Goal: Information Seeking & Learning: Check status

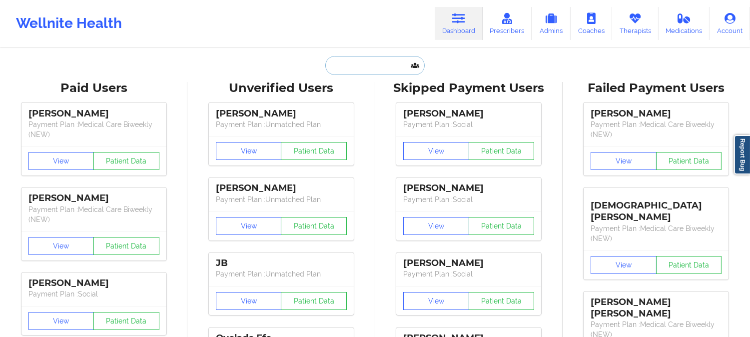
click at [386, 71] on input "text" at bounding box center [374, 65] width 99 height 19
paste input "ro.casnave@gmail.com"
type input "ro.casnave@gmail.com"
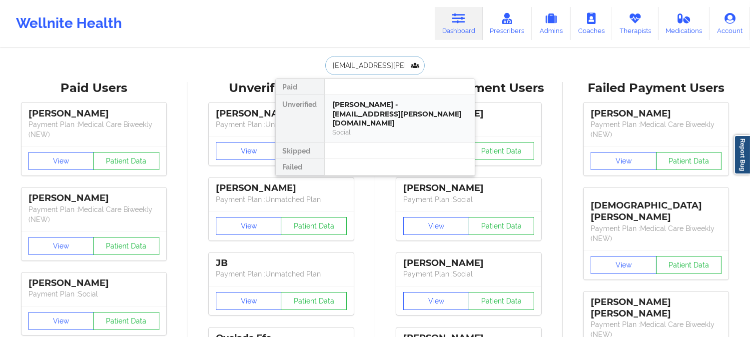
click at [377, 110] on div "ROSHEEDA CASNAVE - ro.casnave@gmail.com" at bounding box center [400, 114] width 134 height 28
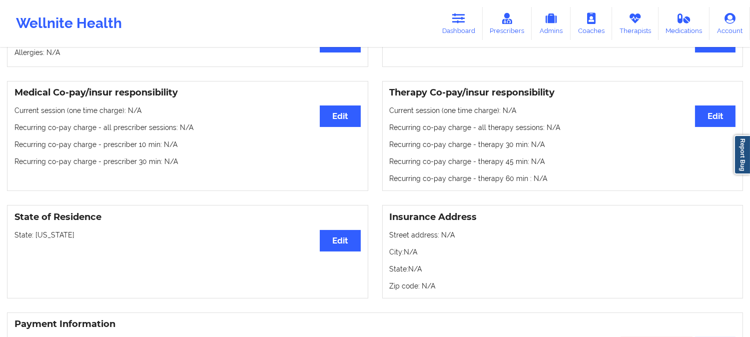
scroll to position [277, 0]
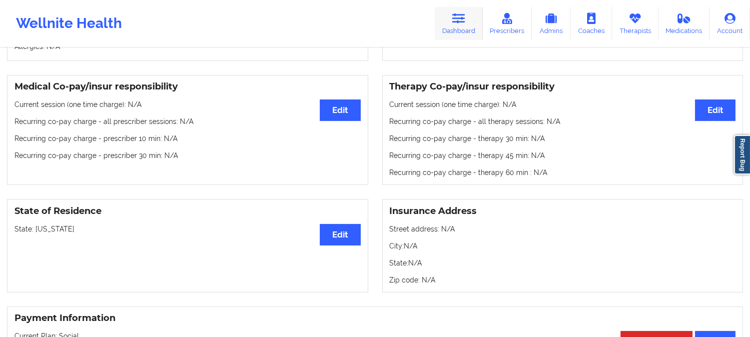
click at [457, 21] on icon at bounding box center [458, 18] width 13 height 11
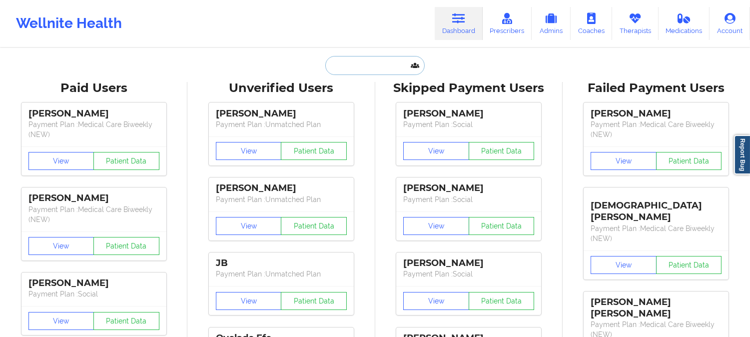
click at [367, 66] on input "text" at bounding box center [374, 65] width 99 height 19
paste input "ashley.g.krouse@gmail.com"
type input "ashley.g.krouse@gmail.com"
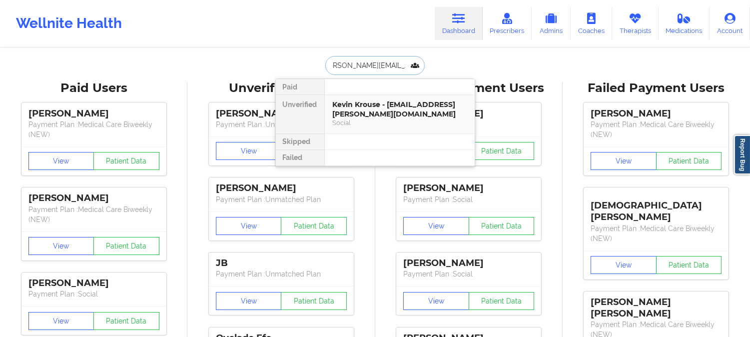
click at [381, 113] on div "Kevin Krouse - ashley.g.krouse@gmail.com" at bounding box center [400, 109] width 134 height 18
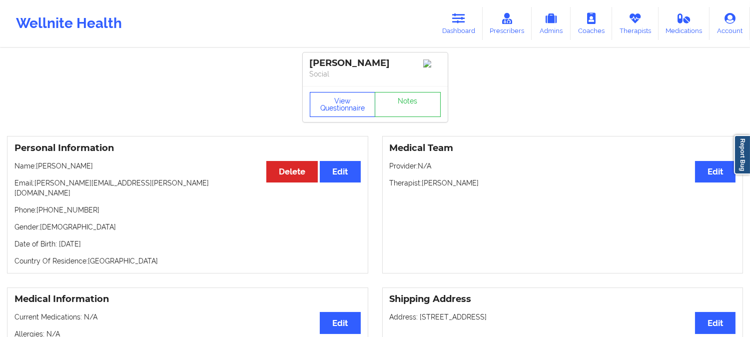
click at [338, 104] on button "View Questionnaire" at bounding box center [343, 104] width 66 height 25
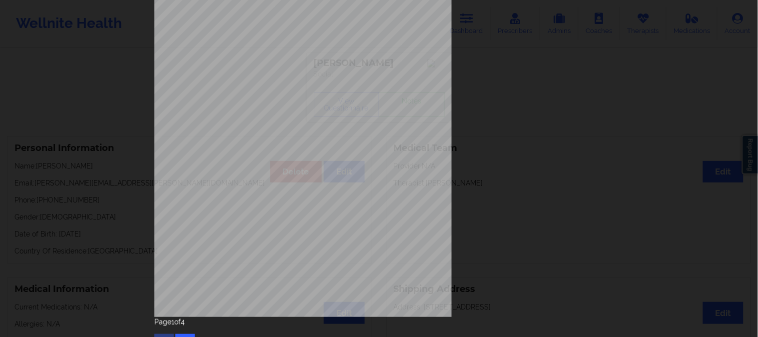
scroll to position [140, 0]
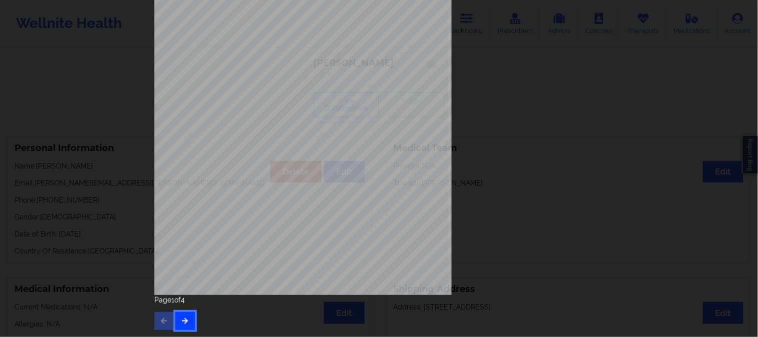
click at [183, 320] on icon "button" at bounding box center [185, 320] width 8 height 6
click at [181, 323] on button "button" at bounding box center [184, 321] width 19 height 18
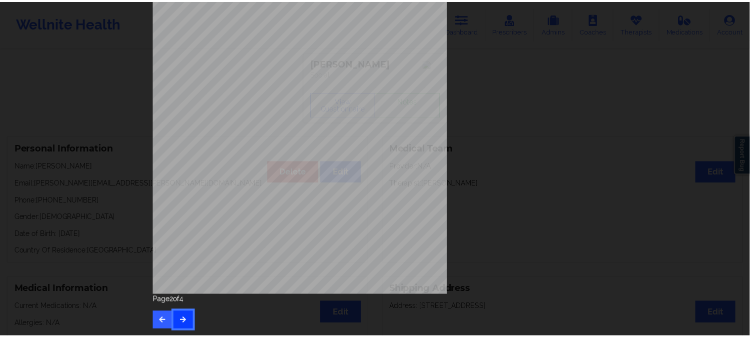
scroll to position [0, 0]
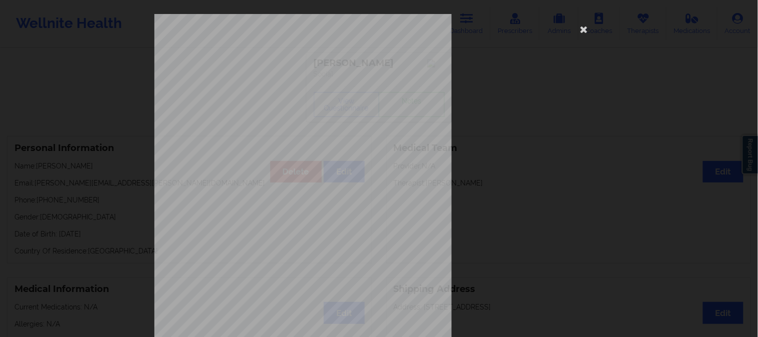
click at [102, 103] on div "commercial Insurance Member ID for patient W4617 11029 Insurance company name d…" at bounding box center [379, 168] width 758 height 337
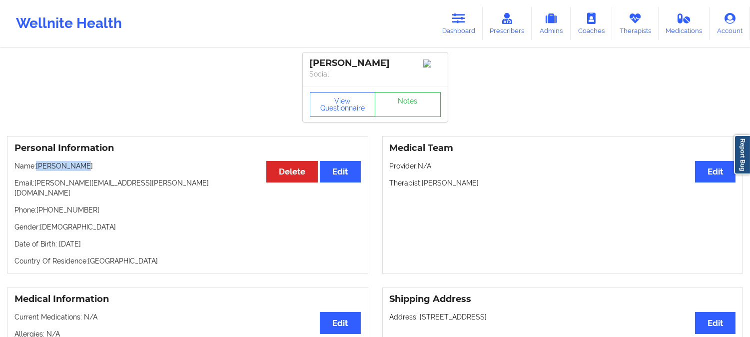
drag, startPoint x: 92, startPoint y: 168, endPoint x: 37, endPoint y: 167, distance: 54.5
click at [37, 167] on p "Name: Kevin Krouse" at bounding box center [187, 166] width 346 height 10
copy p "Kevin Krouse"
click at [468, 21] on link "Dashboard" at bounding box center [459, 23] width 48 height 33
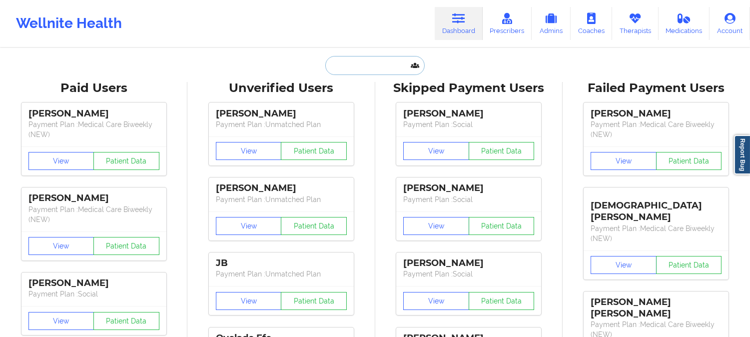
click at [377, 73] on input "text" at bounding box center [374, 65] width 99 height 19
paste input "KATHERINE BURTON"
type input "KATHERINE BURTON"
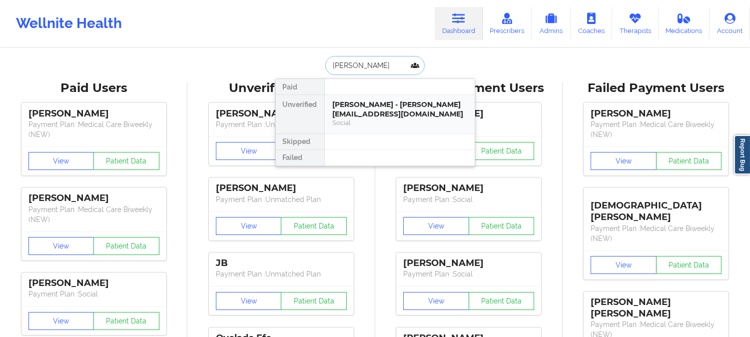
click at [363, 118] on div "KATHERINE BURTON - katykateburton@gmail.com" at bounding box center [400, 109] width 134 height 18
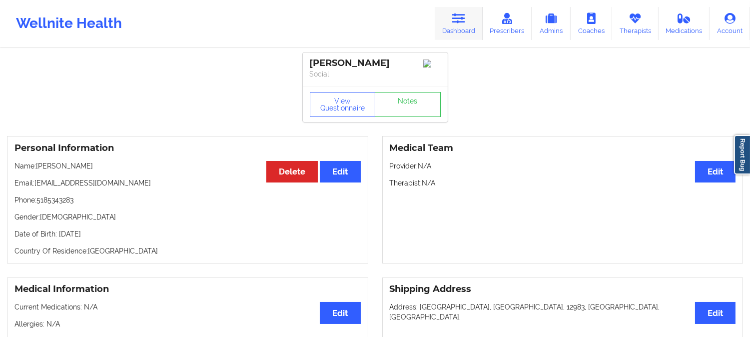
click at [457, 17] on icon at bounding box center [458, 18] width 13 height 11
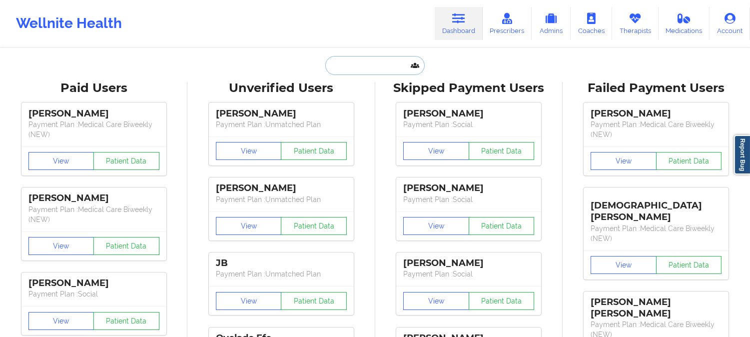
click at [370, 60] on input "text" at bounding box center [374, 65] width 99 height 19
paste input "kenly0127@gmail.com"
type input "kenly0127@gmail.com"
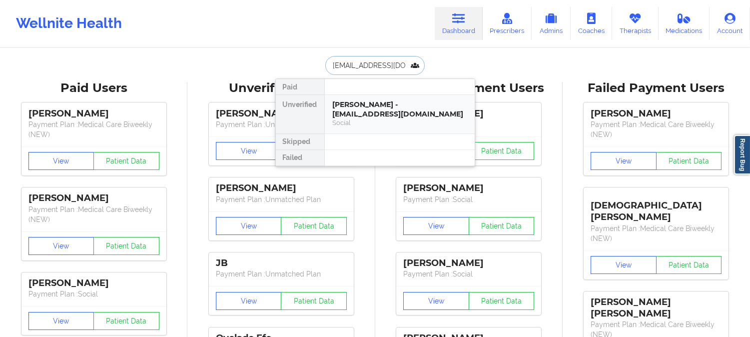
click at [377, 108] on div "MARC LAURISTON - kenly0127@gmail.com" at bounding box center [400, 109] width 134 height 18
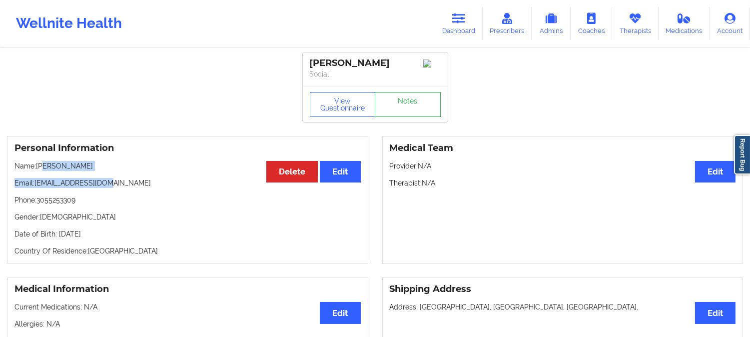
drag, startPoint x: 93, startPoint y: 172, endPoint x: 46, endPoint y: 170, distance: 46.5
click at [46, 170] on div "Personal Information Edit Delete Name: MARC LAURISTON Email: kenly0127@gmail.co…" at bounding box center [187, 199] width 361 height 127
click at [53, 163] on p "Name: MARC LAURISTON" at bounding box center [187, 166] width 346 height 10
drag, startPoint x: 103, startPoint y: 168, endPoint x: 35, endPoint y: 168, distance: 68.0
click at [35, 168] on p "Name: MARC LAURISTON" at bounding box center [187, 166] width 346 height 10
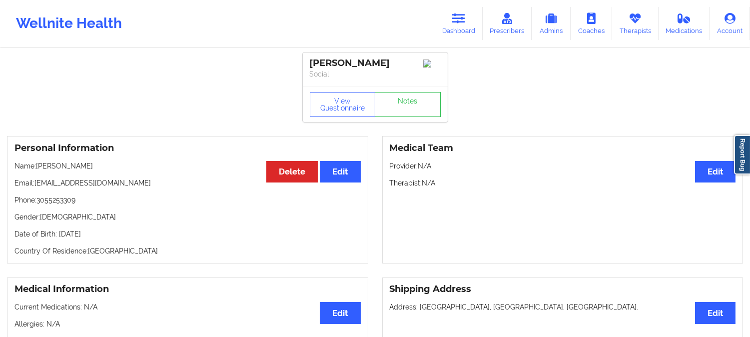
drag, startPoint x: 101, startPoint y: 166, endPoint x: 114, endPoint y: 170, distance: 13.1
click at [102, 166] on p "Name: MARC LAURISTON" at bounding box center [187, 166] width 346 height 10
click at [111, 170] on p "Name: MARC LAURISTON" at bounding box center [187, 166] width 346 height 10
drag, startPoint x: 103, startPoint y: 170, endPoint x: 38, endPoint y: 168, distance: 65.0
click at [38, 168] on p "Name: MARC LAURISTON" at bounding box center [187, 166] width 346 height 10
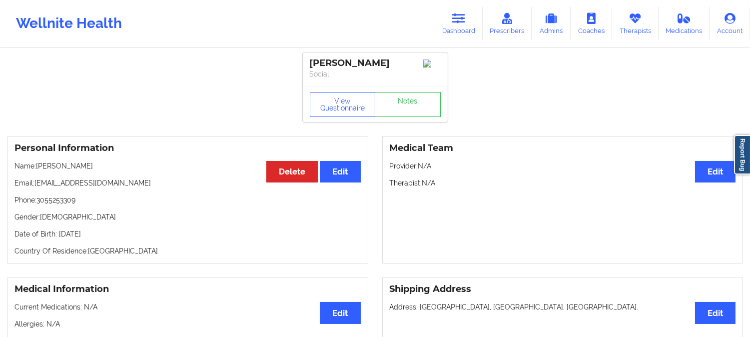
copy p "MARC LAURISTON"
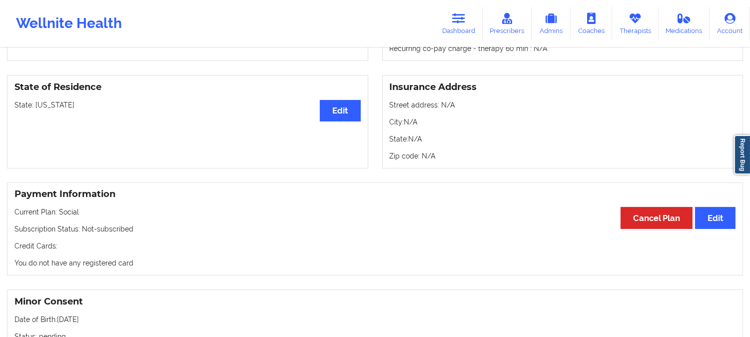
scroll to position [333, 0]
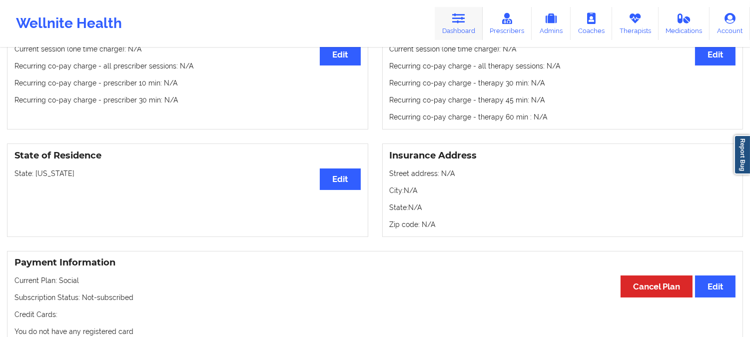
click at [466, 10] on link "Dashboard" at bounding box center [459, 23] width 48 height 33
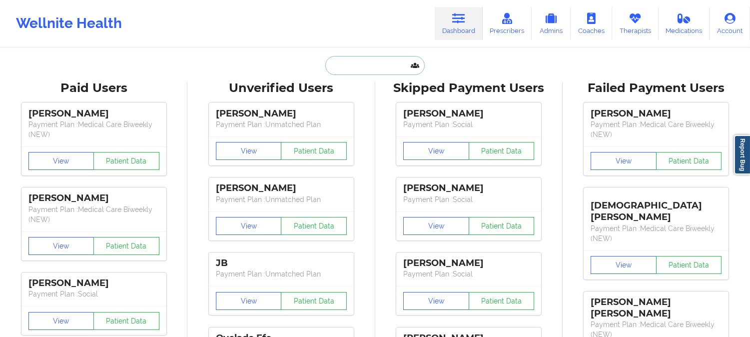
click at [376, 70] on input "text" at bounding box center [374, 65] width 99 height 19
paste input "MARC LAURISTON"
type input "MARC LAURISTON"
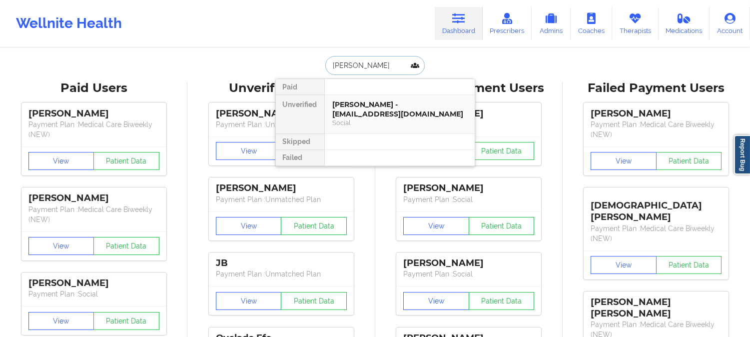
click at [360, 114] on div "MARC LAURISTON - kenly0127@gmail.com" at bounding box center [400, 109] width 134 height 18
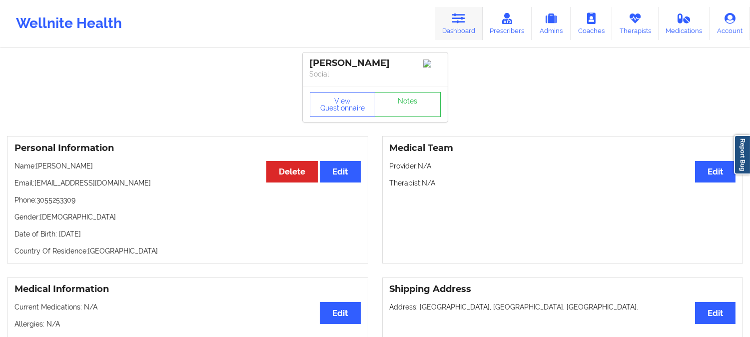
click at [471, 26] on link "Dashboard" at bounding box center [459, 23] width 48 height 33
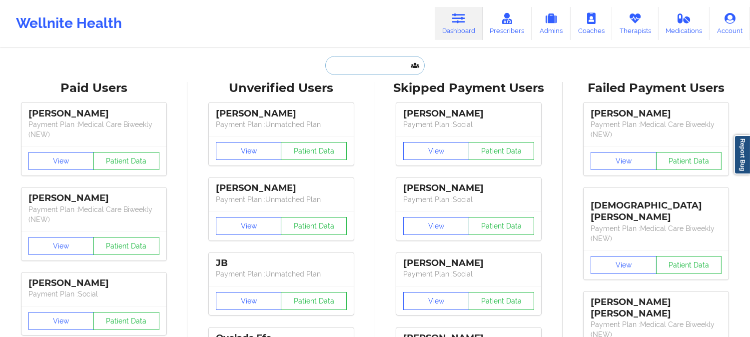
click at [374, 68] on input "text" at bounding box center [374, 65] width 99 height 19
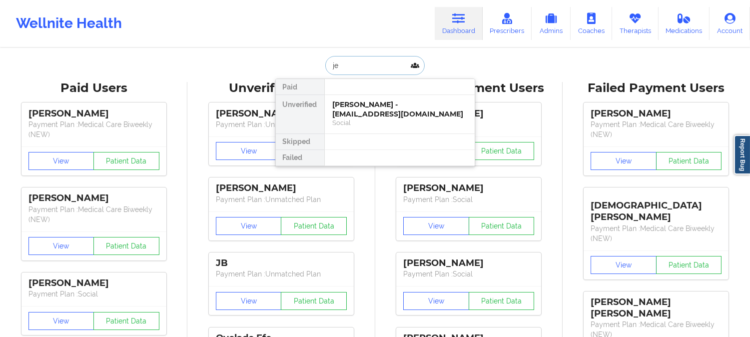
type input "j"
type input "cooky"
click at [386, 108] on div "Yolanda Cook - cooky@blackenterprise.com" at bounding box center [400, 109] width 134 height 18
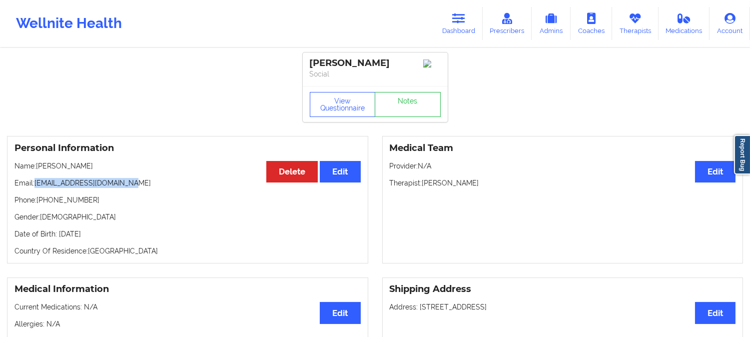
drag, startPoint x: 137, startPoint y: 185, endPoint x: 36, endPoint y: 183, distance: 100.4
click at [36, 183] on p "Email: cooky@blackenterprise.com" at bounding box center [187, 183] width 346 height 10
copy p "cooky@blackenterprise.com"
click at [83, 167] on p "Name: Yolanda Cook" at bounding box center [187, 166] width 346 height 10
drag, startPoint x: 85, startPoint y: 167, endPoint x: 42, endPoint y: 166, distance: 42.5
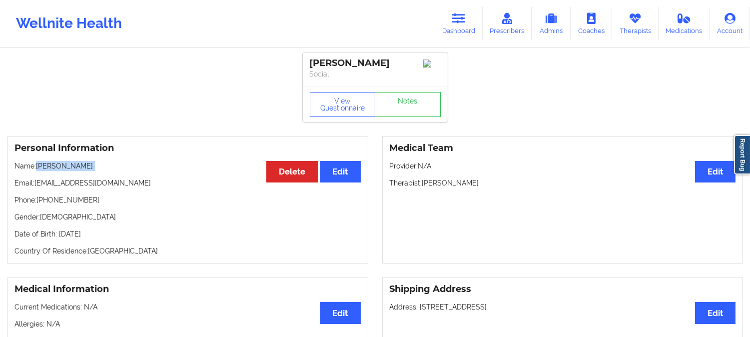
click at [42, 166] on p "Name: Yolanda Cook" at bounding box center [187, 166] width 346 height 10
copy p "Yolanda Cook"
click at [447, 15] on link "Dashboard" at bounding box center [459, 23] width 48 height 33
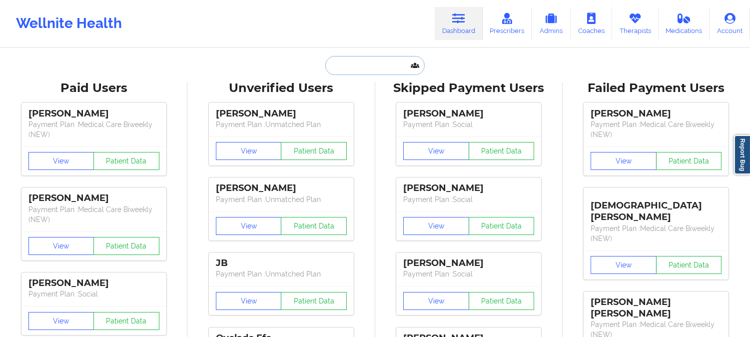
click at [396, 65] on input "text" at bounding box center [374, 65] width 99 height 19
paste input "CHRISTIAN EVON"
type input "CHRISTIAN EVON"
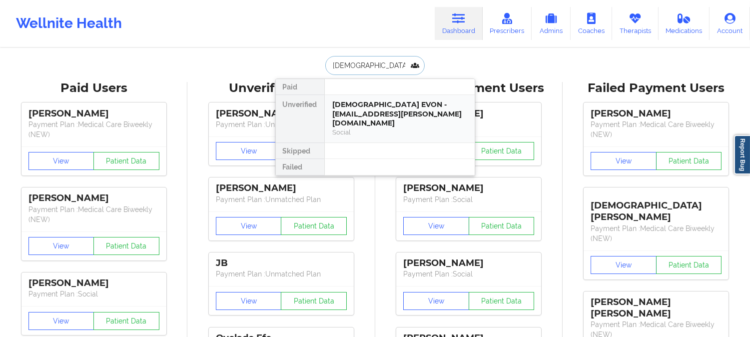
click at [373, 114] on div "CHRISTIAN EVON - sterling.evon@gmail.com" at bounding box center [400, 114] width 134 height 28
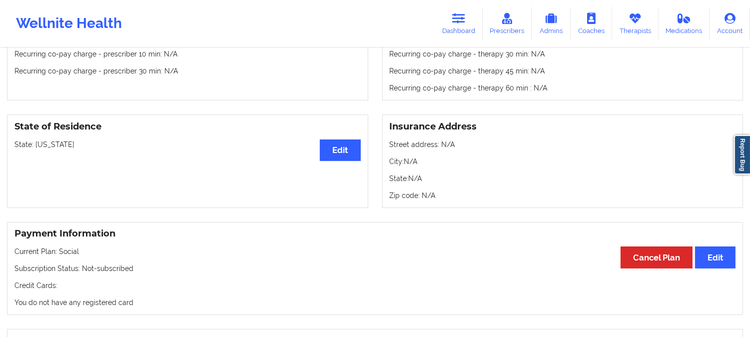
scroll to position [388, 0]
drag, startPoint x: 76, startPoint y: 118, endPoint x: 35, endPoint y: 115, distance: 41.0
click at [35, 115] on div "State of Residence Edit State: New Jersey" at bounding box center [187, 161] width 361 height 93
copy p "New Jersey"
drag, startPoint x: 187, startPoint y: 197, endPoint x: 185, endPoint y: 179, distance: 18.2
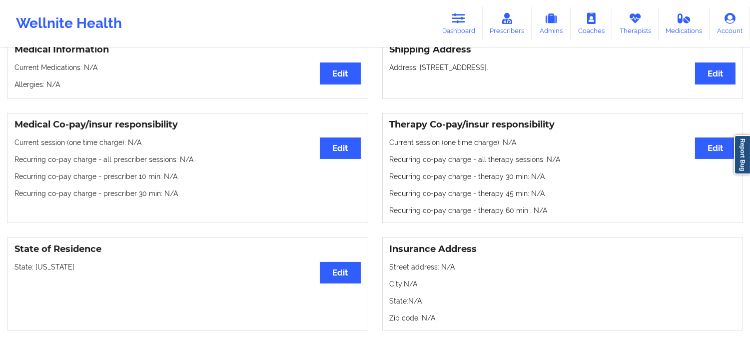
scroll to position [0, 0]
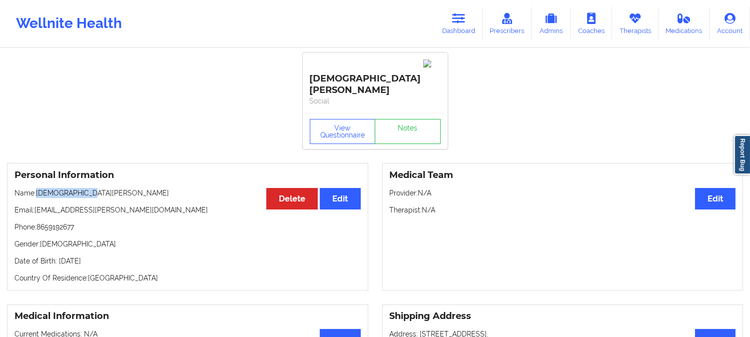
drag, startPoint x: 98, startPoint y: 167, endPoint x: 38, endPoint y: 166, distance: 60.0
click at [38, 188] on p "Name: CHRISTIAN EVON" at bounding box center [187, 193] width 346 height 10
copy p "CHRISTIAN EVON"
drag, startPoint x: 127, startPoint y: 188, endPoint x: 37, endPoint y: 187, distance: 90.4
click at [37, 205] on p "Email: sterling.evon@gmail.com" at bounding box center [187, 210] width 346 height 10
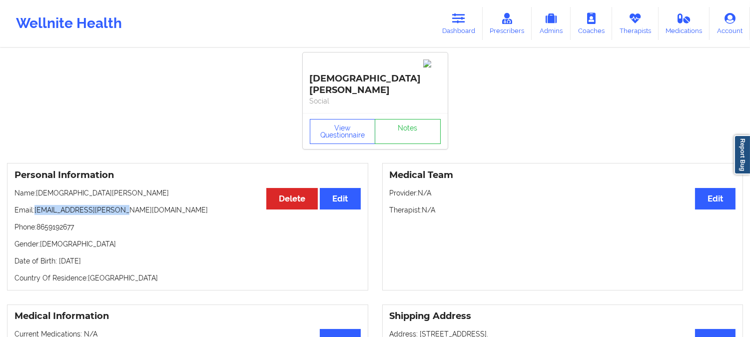
copy p "sterling.evon@gmail.com"
click at [106, 188] on p "Name: CHRISTIAN EVON" at bounding box center [187, 193] width 346 height 10
drag, startPoint x: 102, startPoint y: 170, endPoint x: 38, endPoint y: 167, distance: 64.0
click at [38, 188] on p "Name: CHRISTIAN EVON" at bounding box center [187, 193] width 346 height 10
copy p "CHRISTIAN EVON"
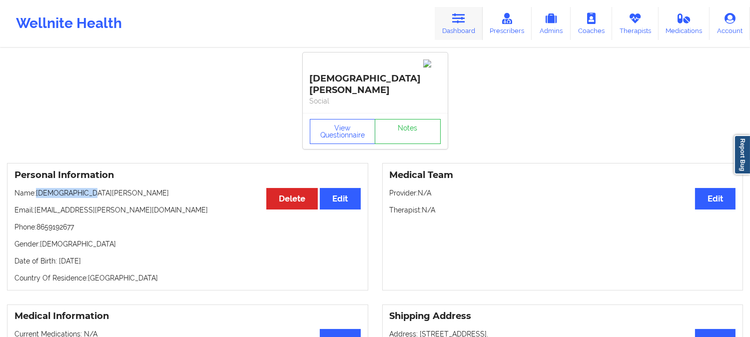
click at [458, 20] on icon at bounding box center [458, 18] width 13 height 11
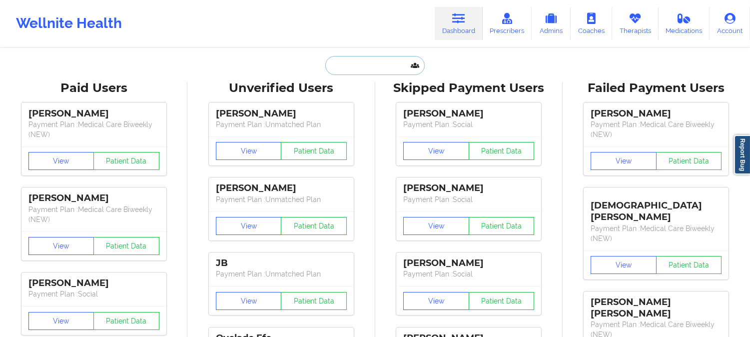
click at [382, 61] on input "text" at bounding box center [374, 65] width 99 height 19
paste input "YULIANA MURILLO"
type input "YULIANA MURILLO"
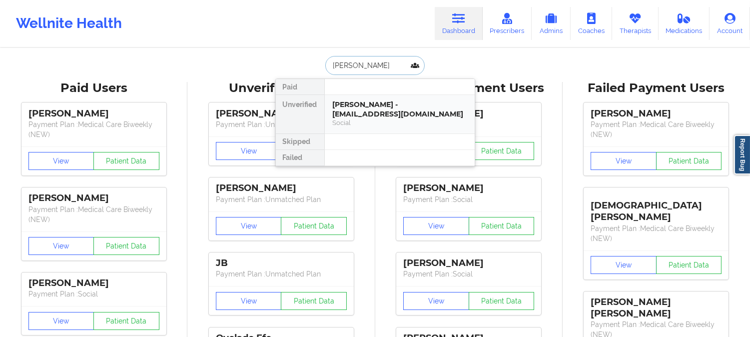
click at [376, 116] on div "Yuliana murillo - yulianamuri444@gmail.com" at bounding box center [400, 109] width 134 height 18
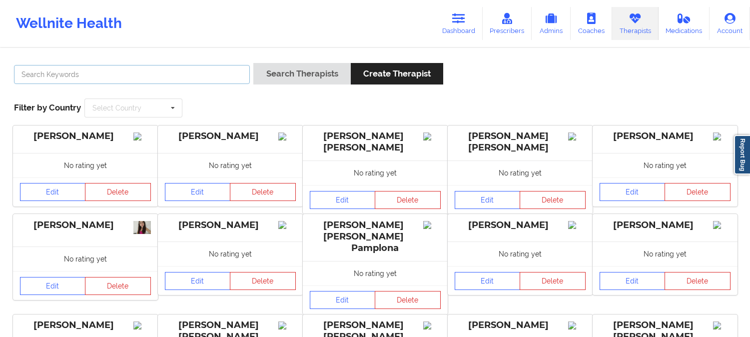
drag, startPoint x: 0, startPoint y: 0, endPoint x: 185, endPoint y: 74, distance: 199.1
click at [187, 74] on input "text" at bounding box center [132, 74] width 236 height 19
paste input "Johnice Gordon"
type input "Johnice Gordon"
click at [253, 63] on button "Search Therapists" at bounding box center [301, 73] width 97 height 21
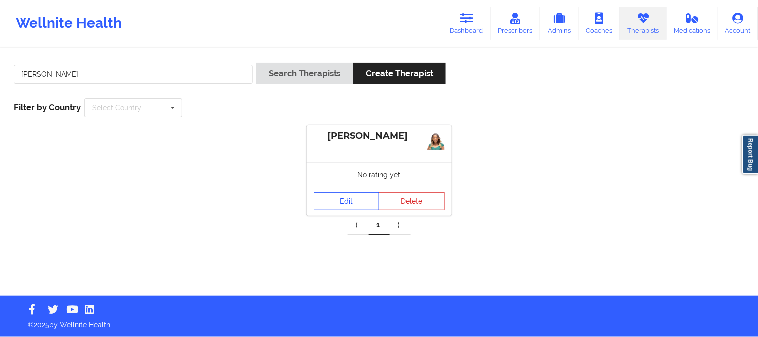
click at [354, 200] on link "Edit" at bounding box center [347, 201] width 66 height 18
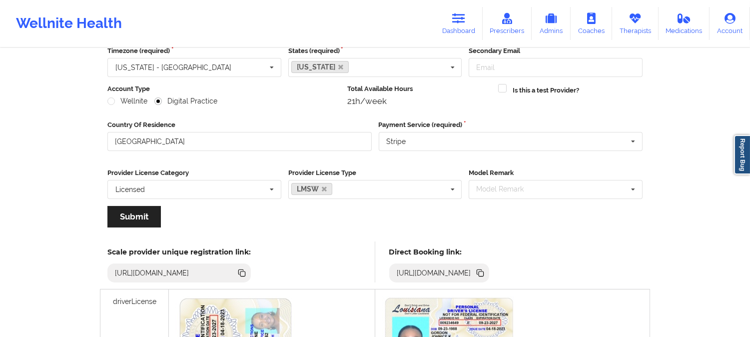
scroll to position [111, 0]
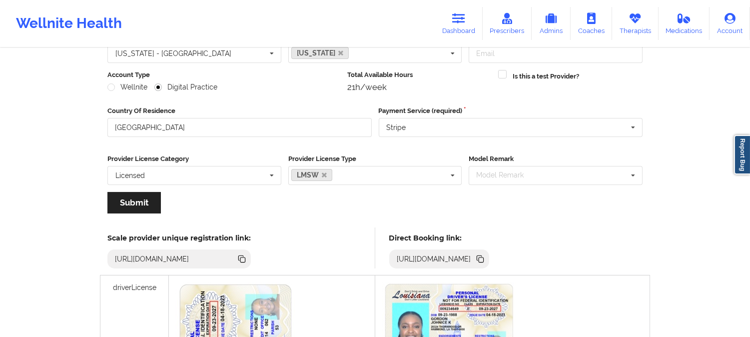
click at [482, 259] on icon at bounding box center [479, 257] width 5 height 5
click at [625, 11] on link "Therapists" at bounding box center [635, 23] width 46 height 33
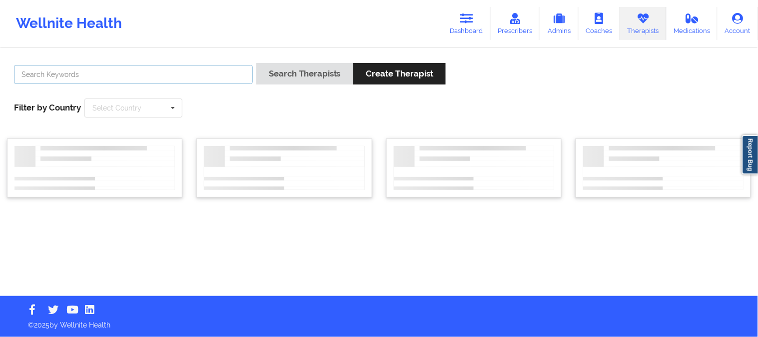
click at [210, 66] on input "text" at bounding box center [133, 74] width 239 height 19
paste input "Tanya Welsh"
type input "Tanya Welsh"
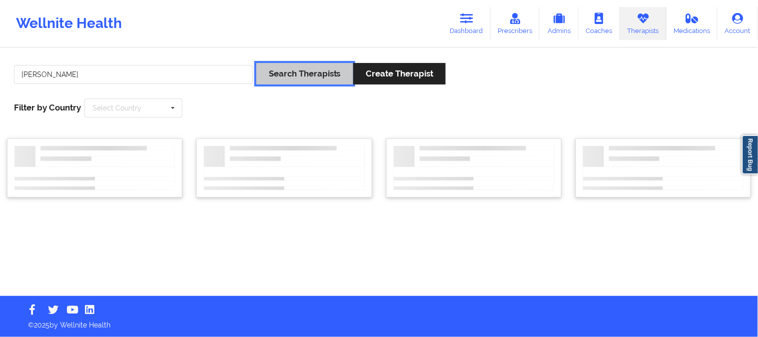
click at [287, 71] on button "Search Therapists" at bounding box center [304, 73] width 97 height 21
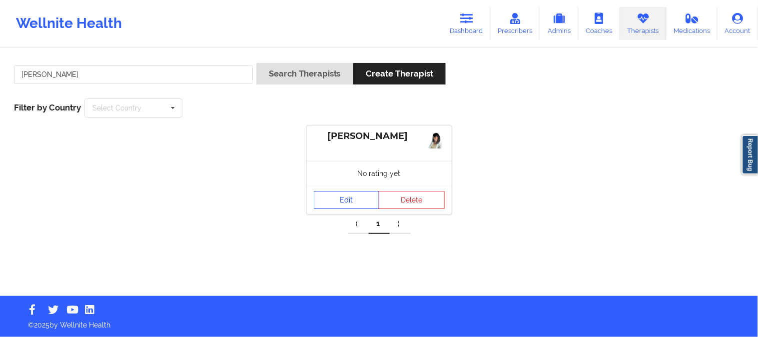
click at [351, 197] on link "Edit" at bounding box center [347, 200] width 66 height 18
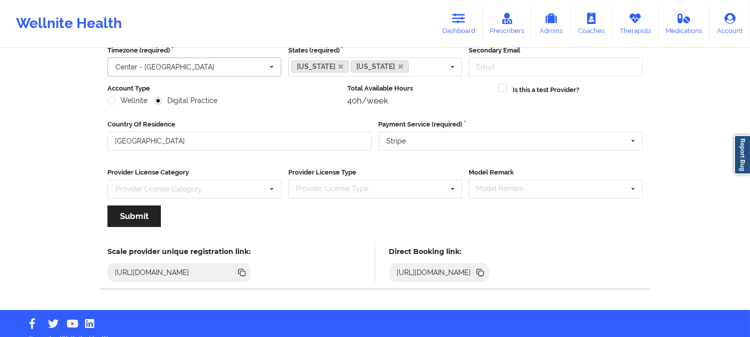
scroll to position [111, 0]
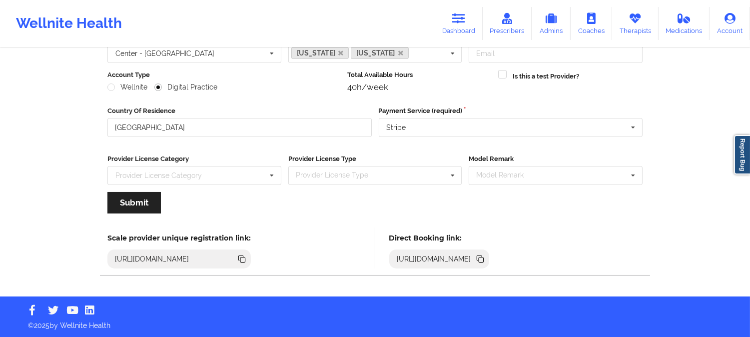
click at [484, 260] on icon at bounding box center [481, 259] width 5 height 5
click at [632, 17] on icon at bounding box center [635, 18] width 13 height 11
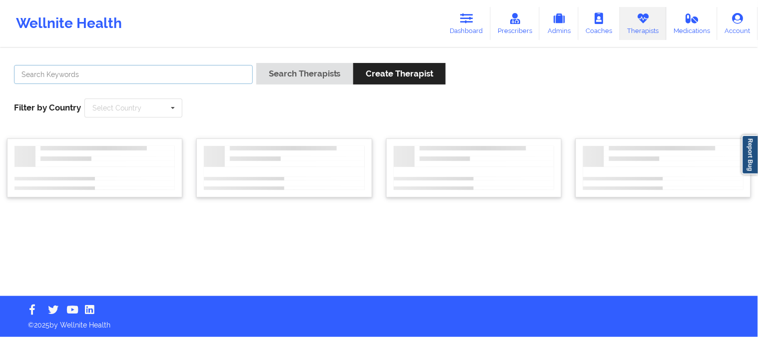
click at [240, 70] on input "text" at bounding box center [133, 74] width 239 height 19
paste input "Isis Lewis"
type input "Isis Lewis"
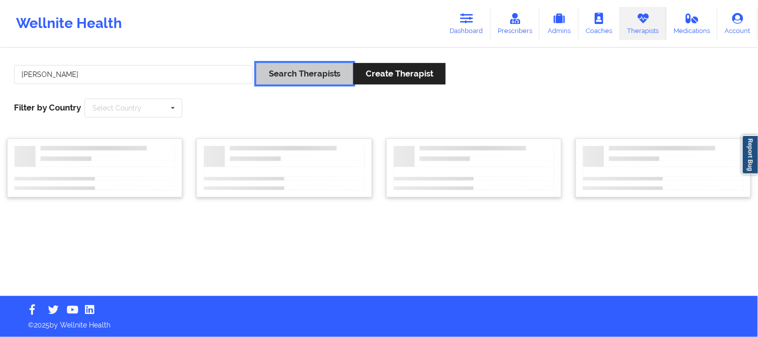
click at [274, 70] on button "Search Therapists" at bounding box center [304, 73] width 97 height 21
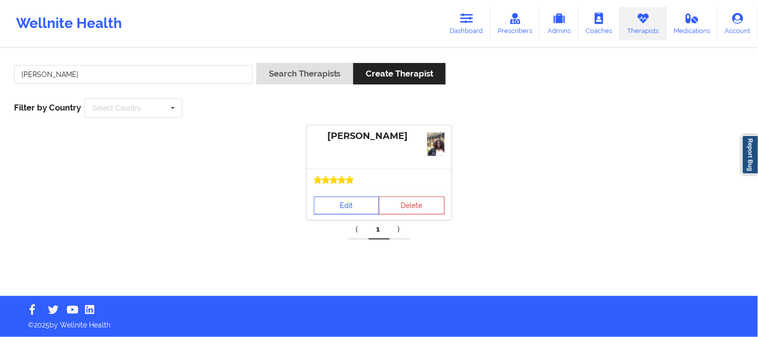
click at [337, 207] on link "Edit" at bounding box center [347, 205] width 66 height 18
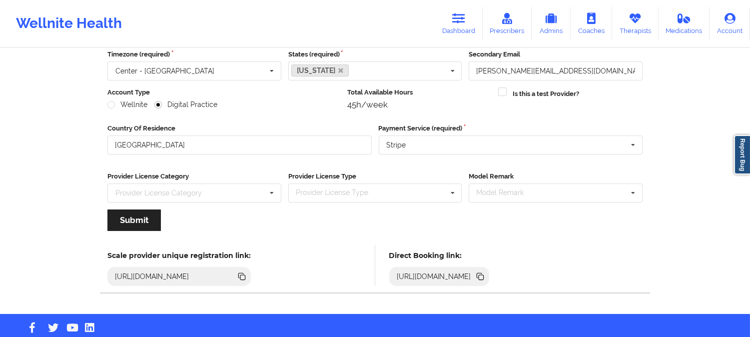
scroll to position [111, 0]
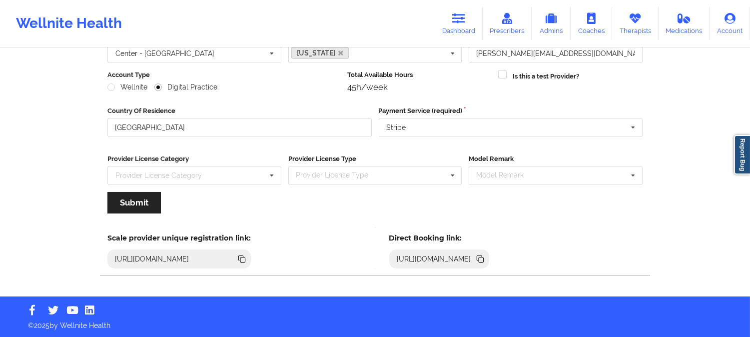
click at [486, 256] on icon at bounding box center [480, 258] width 11 height 11
click at [645, 23] on link "Therapists" at bounding box center [635, 23] width 46 height 33
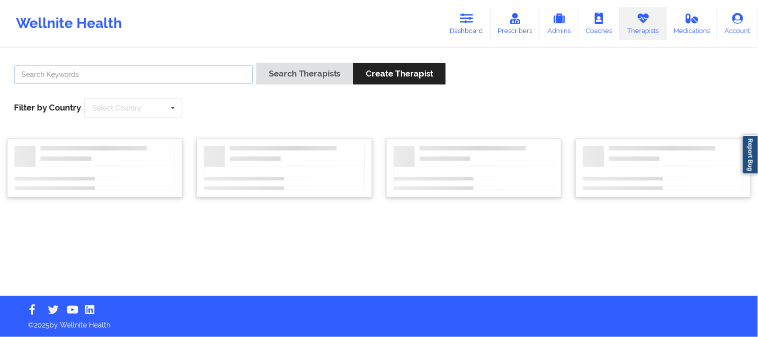
click at [205, 69] on input "text" at bounding box center [133, 74] width 239 height 19
paste input "Sibyl Rogers"
type input "Sibyl Rogers"
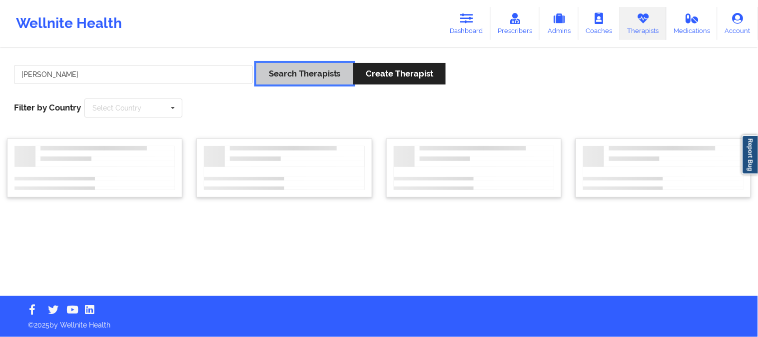
click at [298, 77] on button "Search Therapists" at bounding box center [304, 73] width 97 height 21
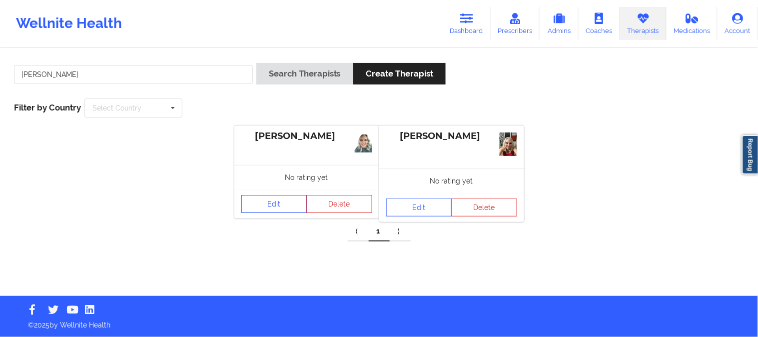
click at [277, 203] on link "Edit" at bounding box center [274, 204] width 66 height 18
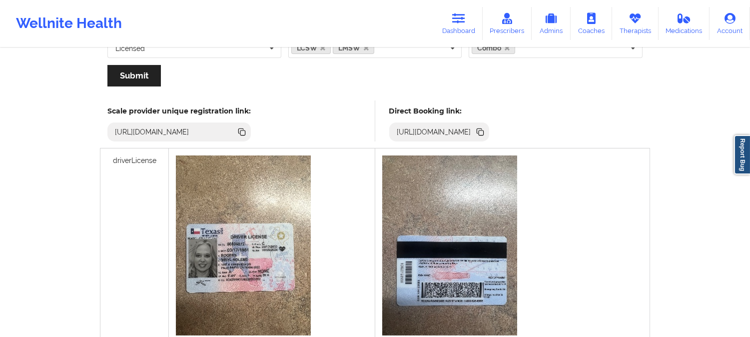
scroll to position [222, 0]
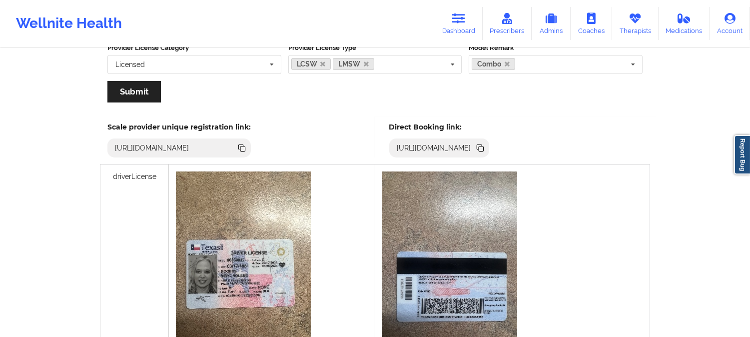
click at [484, 147] on icon at bounding box center [481, 148] width 5 height 5
click at [641, 24] on link "Therapists" at bounding box center [635, 23] width 46 height 33
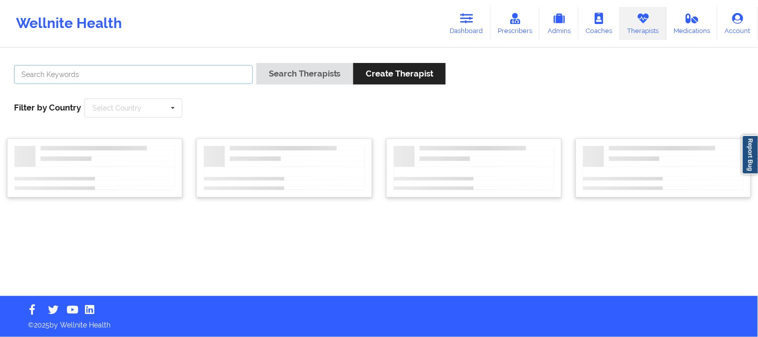
click at [181, 74] on input "text" at bounding box center [133, 74] width 239 height 19
paste input "Connie Pacheco"
type input "Connie Pacheco"
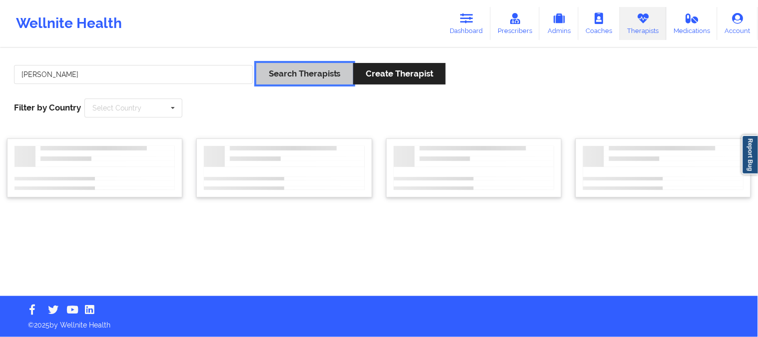
click at [285, 74] on button "Search Therapists" at bounding box center [304, 73] width 97 height 21
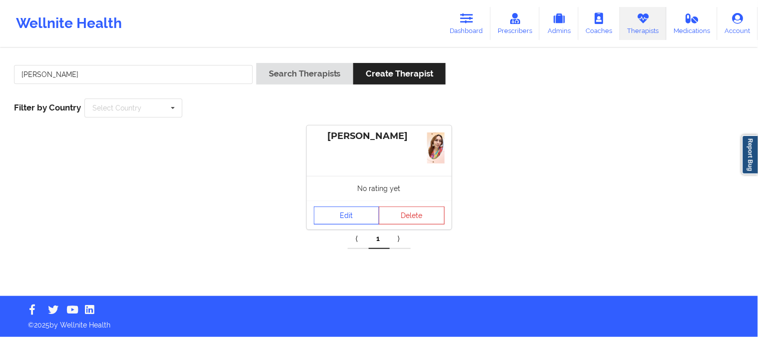
click at [344, 211] on link "Edit" at bounding box center [347, 215] width 66 height 18
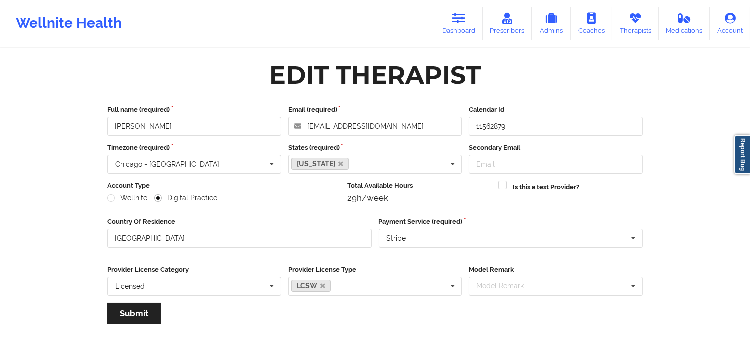
scroll to position [111, 0]
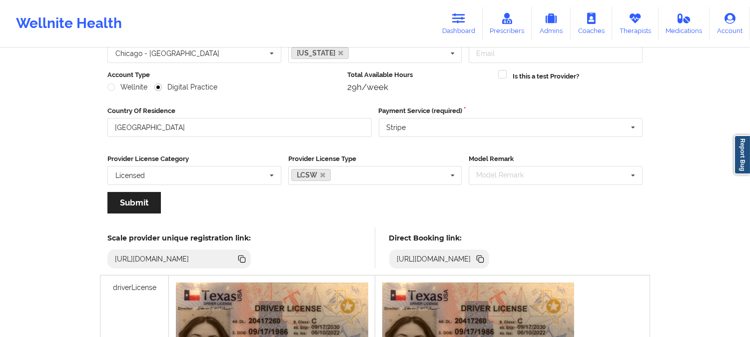
click at [484, 260] on icon at bounding box center [481, 259] width 5 height 5
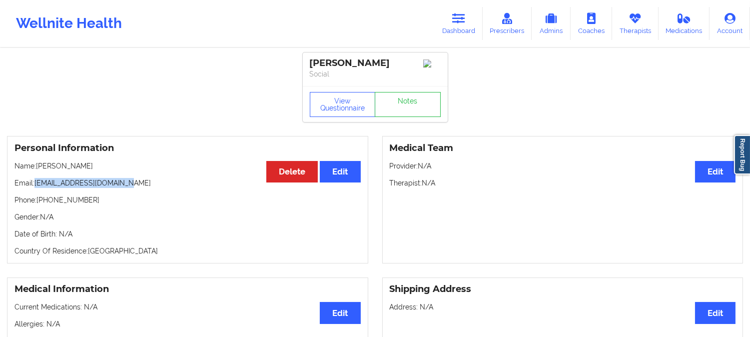
drag, startPoint x: 128, startPoint y: 189, endPoint x: 36, endPoint y: 185, distance: 91.5
click at [36, 185] on p "Email: [EMAIL_ADDRESS][DOMAIN_NAME]" at bounding box center [187, 183] width 346 height 10
copy p "[EMAIL_ADDRESS][DOMAIN_NAME]"
click at [96, 164] on p "Name: [PERSON_NAME]" at bounding box center [187, 166] width 346 height 10
drag, startPoint x: 93, startPoint y: 167, endPoint x: 37, endPoint y: 164, distance: 56.0
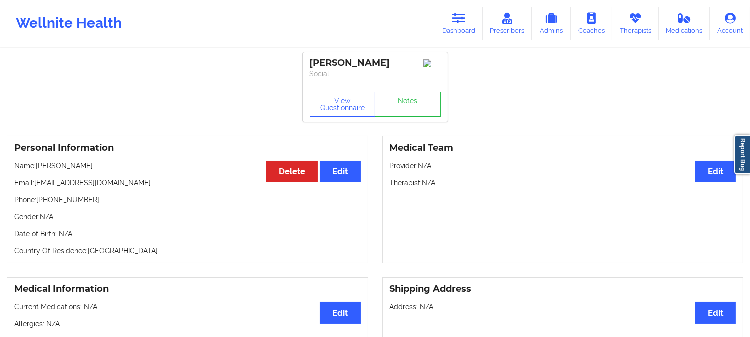
click at [37, 164] on p "Name: [PERSON_NAME]" at bounding box center [187, 166] width 346 height 10
copy p "[PERSON_NAME]"
click at [49, 168] on p "Name: Yuliana murillo" at bounding box center [187, 166] width 346 height 10
copy p "Yuliana"
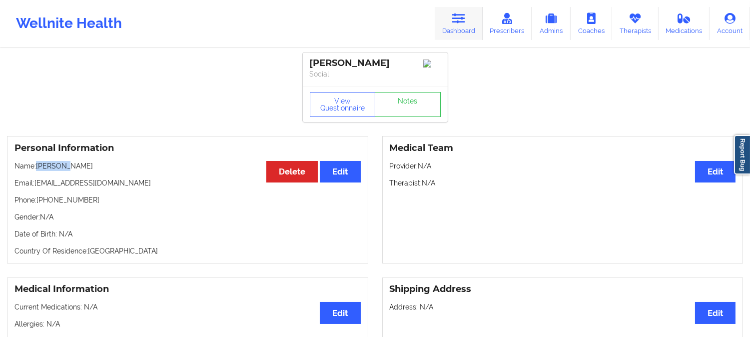
click at [447, 23] on link "Dashboard" at bounding box center [459, 23] width 48 height 33
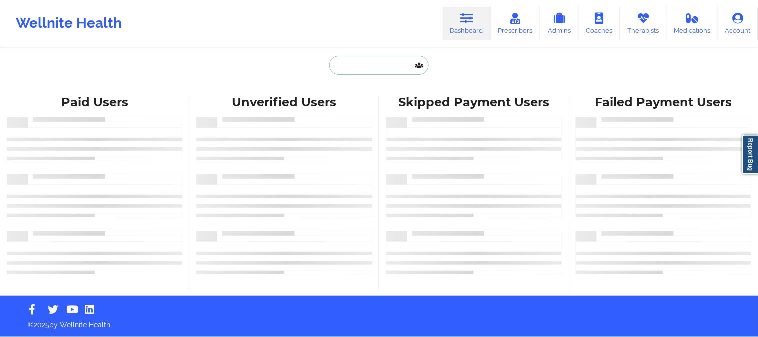
click at [386, 71] on input "text" at bounding box center [378, 65] width 99 height 19
paste input "AVA MONTGOMERY"
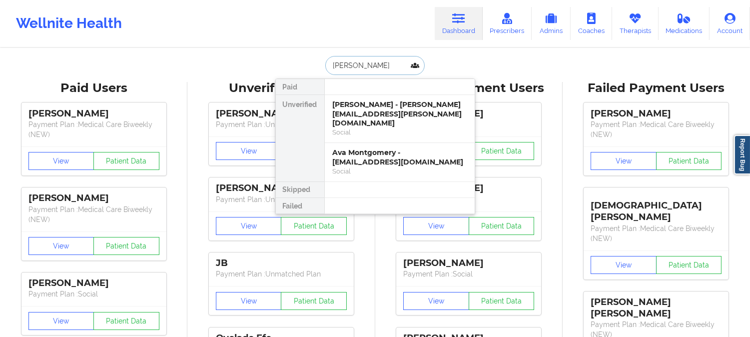
paste input "mimi.montgomery@icloud.com"
type input "mimi.montgomery@icloud.com"
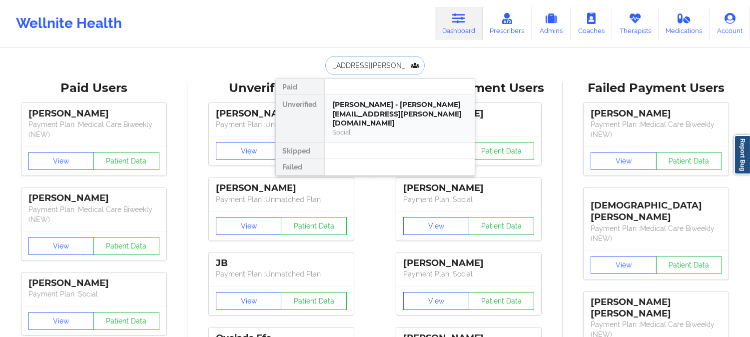
click at [370, 112] on div "Ava Montgomery - mimi.montgomery@icloud.com" at bounding box center [400, 114] width 134 height 28
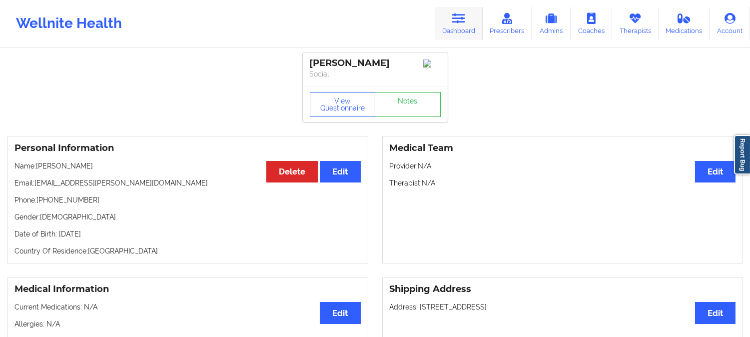
click at [464, 15] on icon at bounding box center [458, 18] width 13 height 11
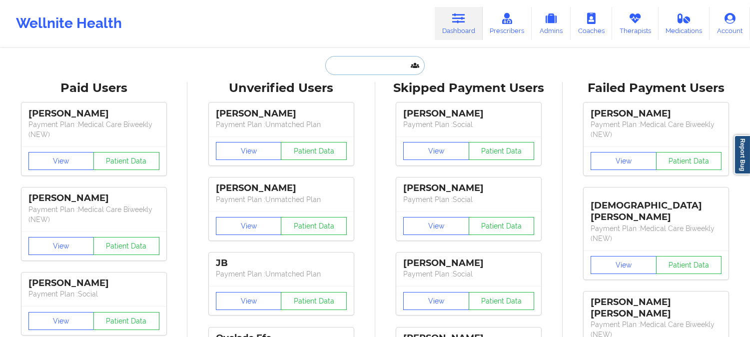
click at [400, 67] on input "text" at bounding box center [374, 65] width 99 height 19
paste input "Hannah Clarke"
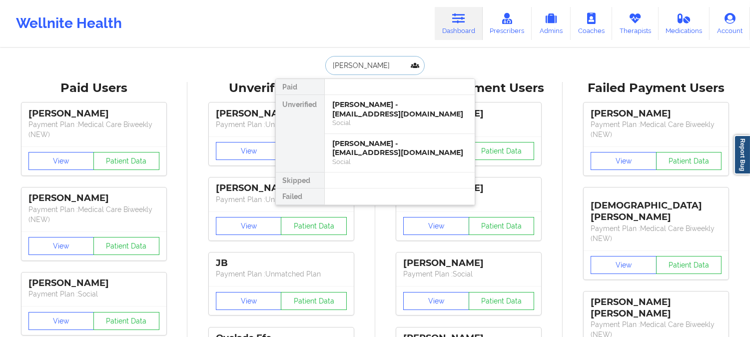
type input "Hannah Clarke"
click at [420, 117] on div "Hannah Clarke - hclarke067@gmail.com" at bounding box center [400, 109] width 134 height 18
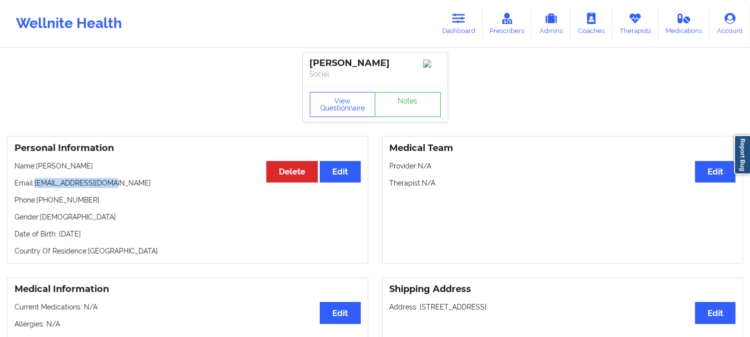
drag, startPoint x: 122, startPoint y: 186, endPoint x: 35, endPoint y: 185, distance: 86.4
click at [35, 185] on p "Email: hclarke067@gmail.com" at bounding box center [187, 183] width 346 height 10
copy p "hclarke067@gmail.com"
click at [108, 165] on p "Name: Hannah Clarke" at bounding box center [187, 166] width 346 height 10
drag, startPoint x: 95, startPoint y: 167, endPoint x: 39, endPoint y: 167, distance: 56.5
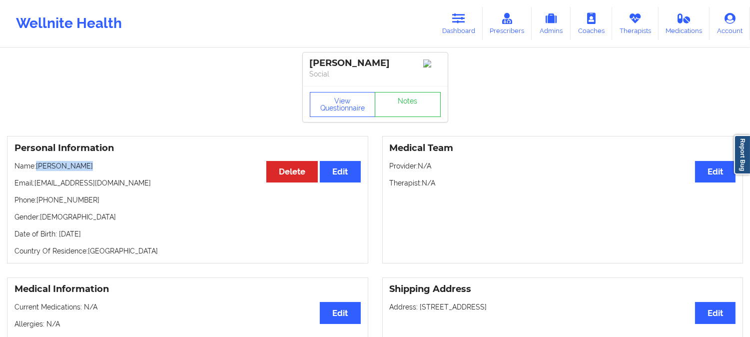
click at [39, 167] on p "Name: Hannah Clarke" at bounding box center [187, 166] width 346 height 10
copy p "Hannah Clarke"
click at [323, 106] on button "View Questionnaire" at bounding box center [343, 104] width 66 height 25
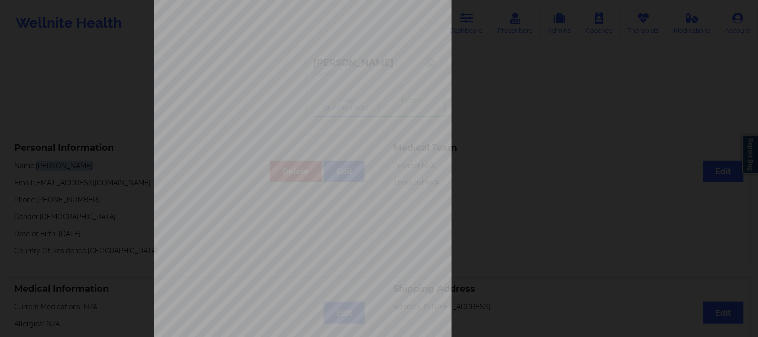
scroll to position [140, 0]
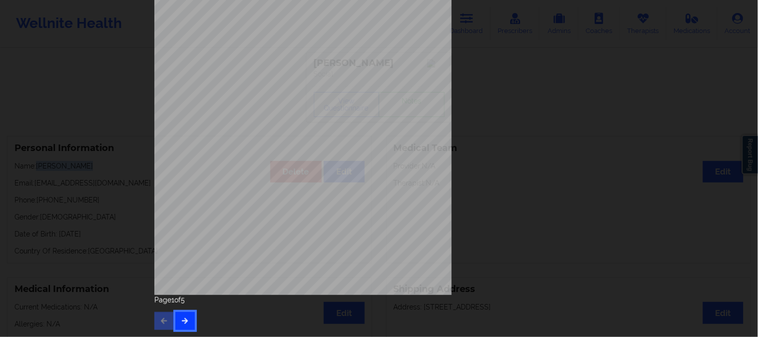
click at [178, 315] on button "button" at bounding box center [184, 321] width 19 height 18
click at [182, 319] on icon "button" at bounding box center [185, 320] width 8 height 6
click at [184, 321] on icon "button" at bounding box center [185, 320] width 8 height 6
click at [117, 95] on div "Insurance company type details by patient commercial Insurance Member ID for pa…" at bounding box center [379, 168] width 758 height 337
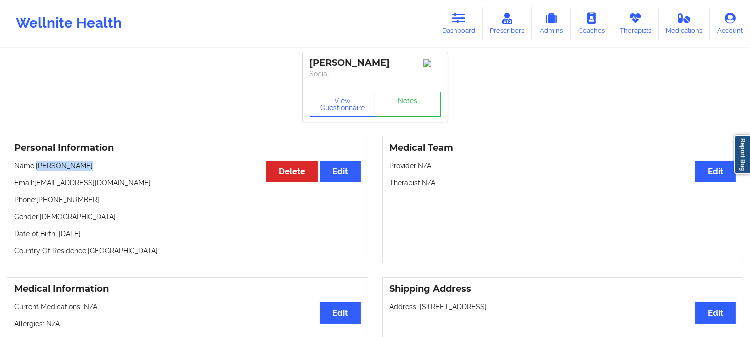
drag, startPoint x: 97, startPoint y: 171, endPoint x: 37, endPoint y: 169, distance: 59.5
click at [37, 169] on p "Name: Hannah Clarke" at bounding box center [187, 166] width 346 height 10
copy p "Hannah Clarke"
click at [465, 24] on link "Dashboard" at bounding box center [459, 23] width 48 height 33
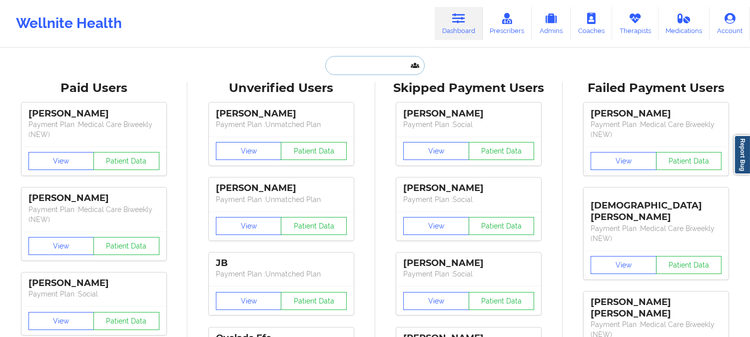
click at [371, 66] on input "text" at bounding box center [374, 65] width 99 height 19
paste input "Woodward Waesche"
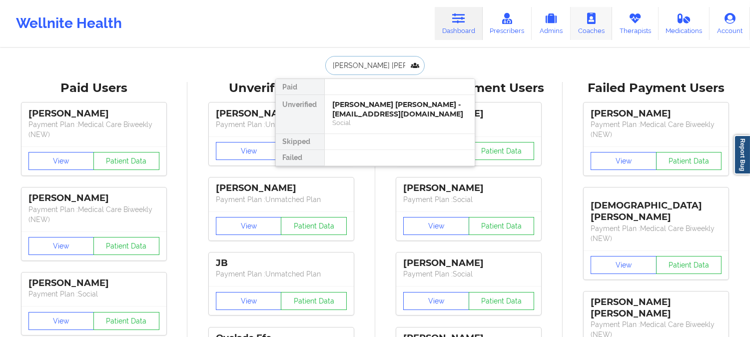
type input "Woodward Waesche"
click at [375, 117] on div "Woodward Waesche - waeschew@gmail.com" at bounding box center [400, 109] width 134 height 18
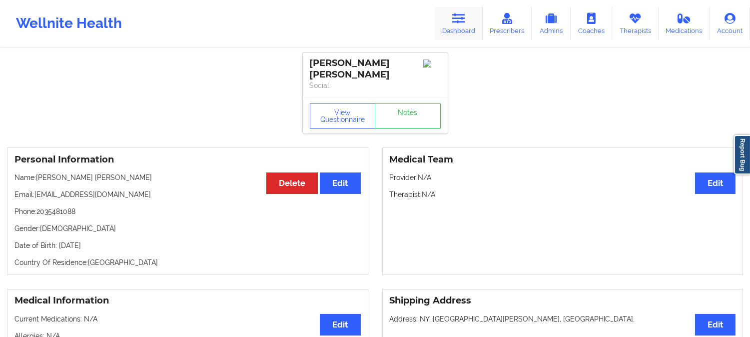
click at [470, 13] on link "Dashboard" at bounding box center [459, 23] width 48 height 33
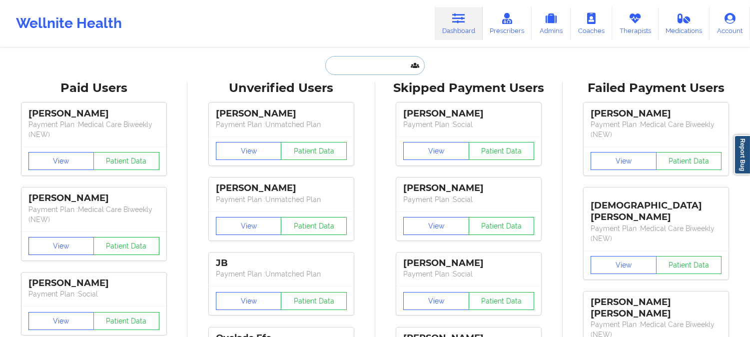
click at [372, 68] on input "text" at bounding box center [374, 65] width 99 height 19
paste input "Woodward Waesche"
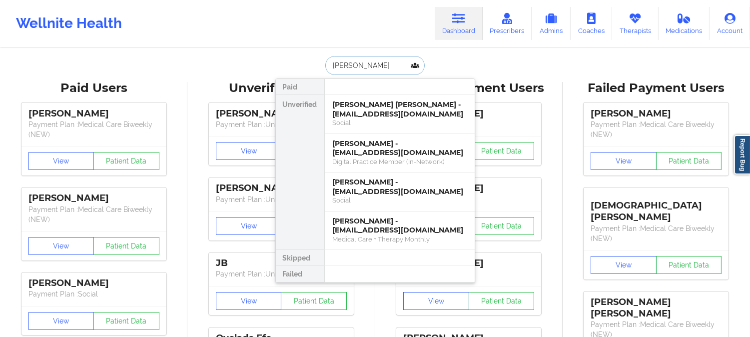
paste input "Waesche"
type input "Woodward Waesche"
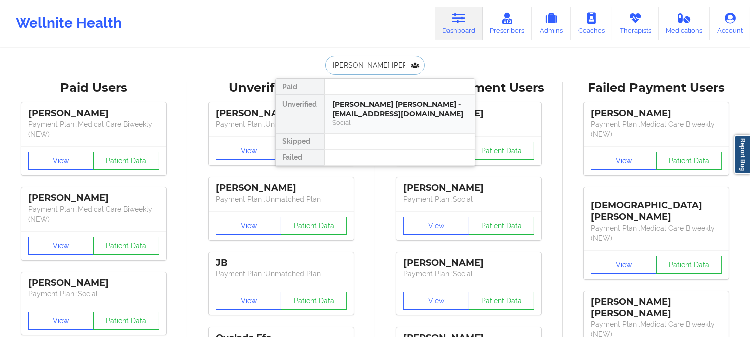
click at [376, 103] on div "Woodward Waesche - waeschew@gmail.com" at bounding box center [400, 109] width 134 height 18
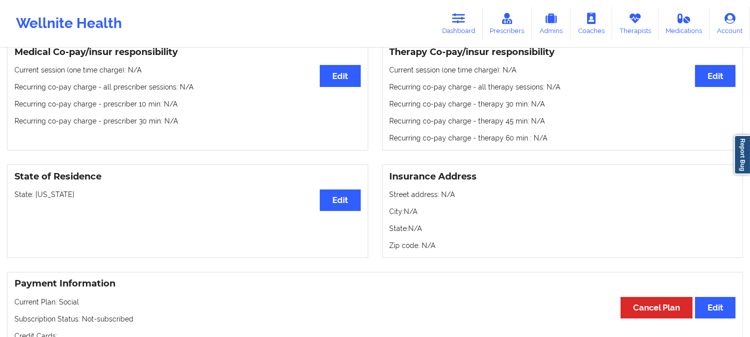
scroll to position [333, 0]
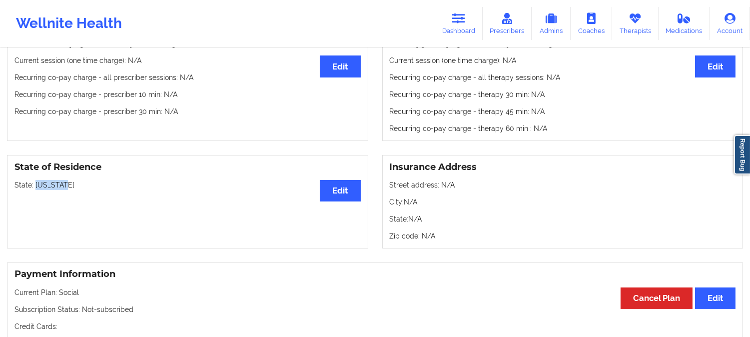
drag, startPoint x: 81, startPoint y: 173, endPoint x: 36, endPoint y: 175, distance: 45.5
click at [36, 180] on p "State: New York" at bounding box center [187, 185] width 346 height 10
copy p "New York"
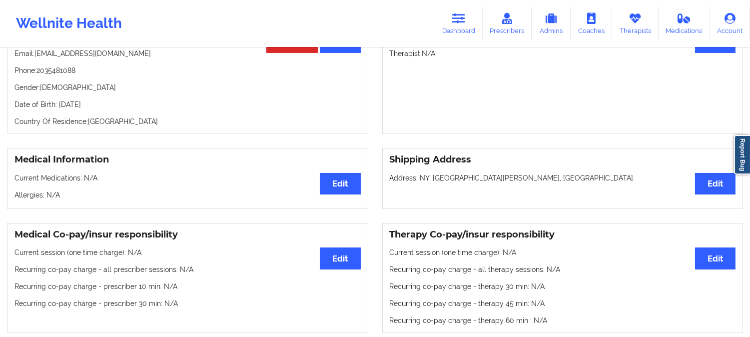
scroll to position [0, 0]
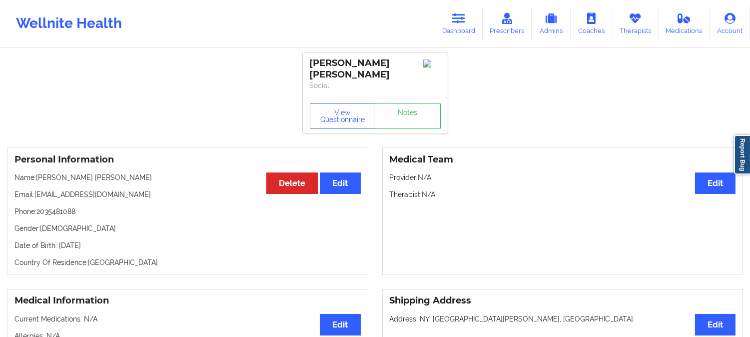
click at [476, 17] on link "Dashboard" at bounding box center [459, 23] width 48 height 33
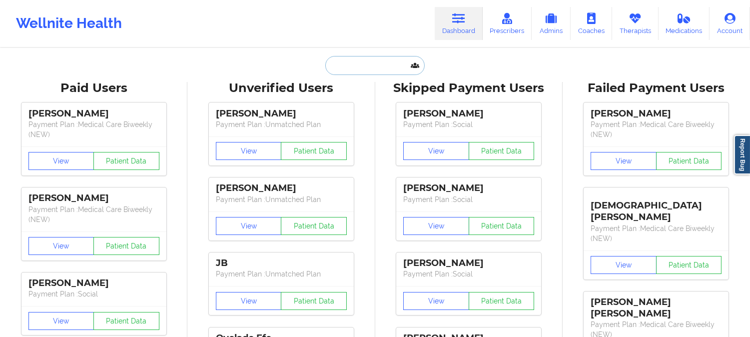
click at [386, 58] on input "text" at bounding box center [374, 65] width 99 height 19
paste input "RILEY MARCUS"
type input "RILEY MARCUS"
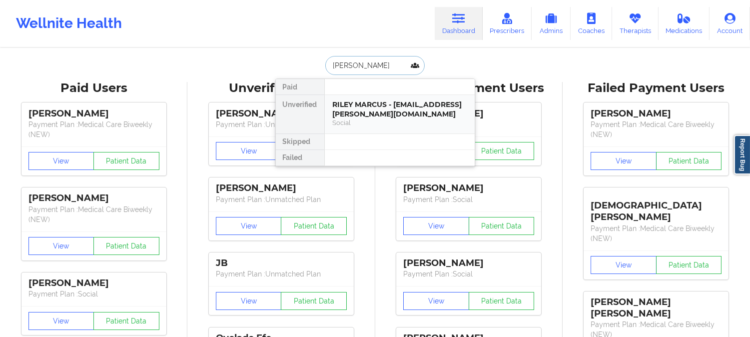
click at [406, 117] on div "RILEY MARCUS - robyn.marcus@palmbeachschools.org" at bounding box center [400, 109] width 134 height 18
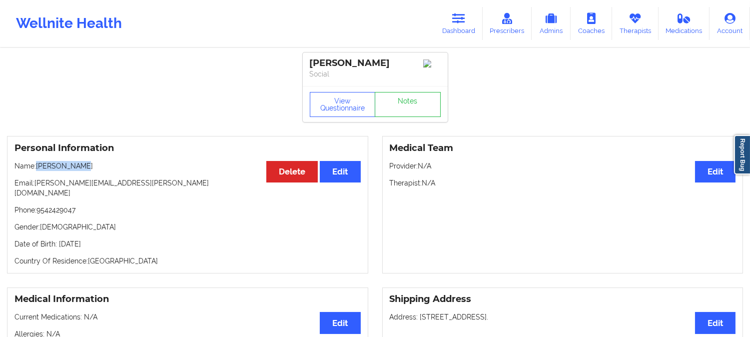
drag, startPoint x: 95, startPoint y: 169, endPoint x: 37, endPoint y: 166, distance: 57.5
click at [37, 166] on p "Name: RILEY MARCUS" at bounding box center [187, 166] width 346 height 10
copy p "RILEY MARCUS"
click at [332, 113] on button "View Questionnaire" at bounding box center [343, 104] width 66 height 25
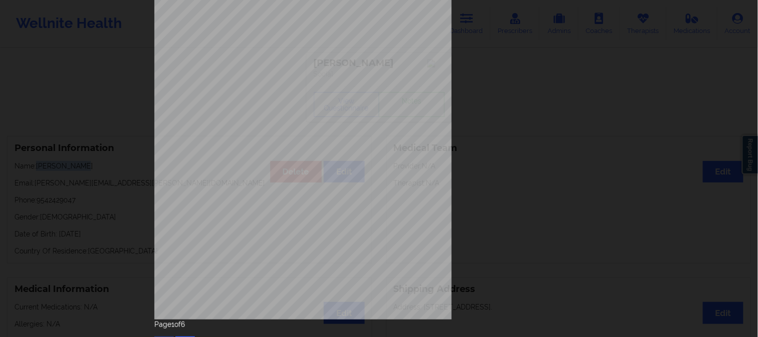
scroll to position [140, 0]
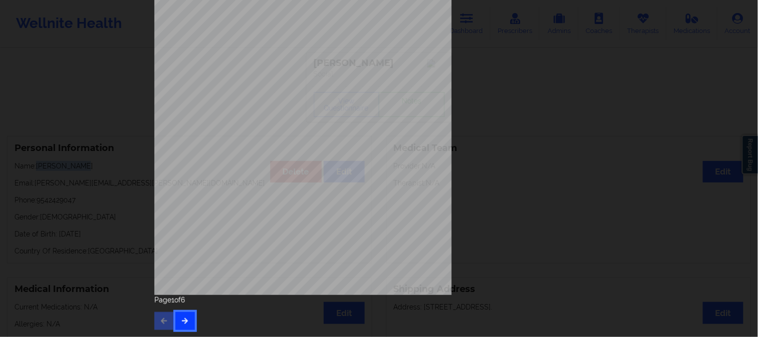
click at [186, 328] on button "button" at bounding box center [184, 321] width 19 height 18
click at [187, 323] on button "button" at bounding box center [184, 321] width 19 height 18
click at [185, 319] on icon "button" at bounding box center [185, 320] width 8 height 6
click at [181, 317] on icon "button" at bounding box center [185, 320] width 8 height 6
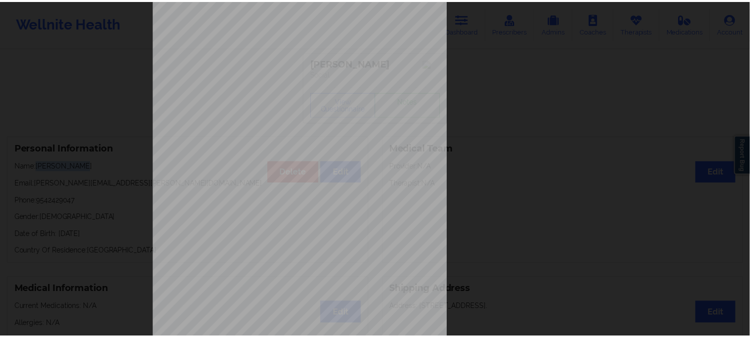
scroll to position [111, 0]
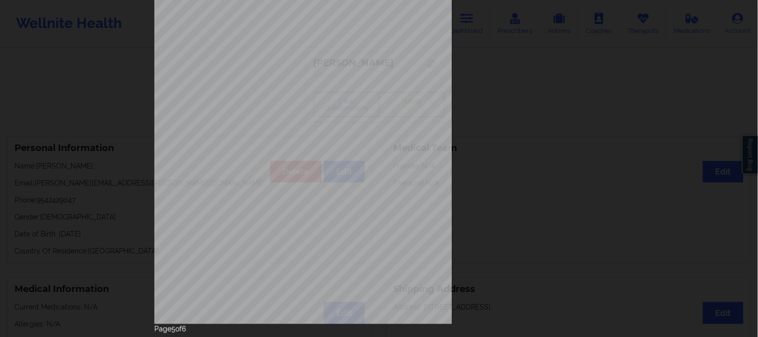
click at [105, 106] on div "Insurance company type details by patient commercial Insurance Member ID for pa…" at bounding box center [379, 168] width 758 height 337
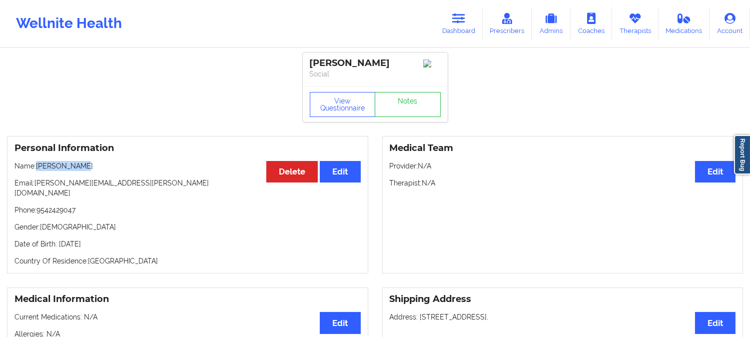
drag, startPoint x: 95, startPoint y: 167, endPoint x: 36, endPoint y: 161, distance: 59.3
click at [36, 161] on div "Personal Information Edit Delete Name: RILEY MARCUS Email: robyn.marcus@palmbea…" at bounding box center [187, 204] width 361 height 137
copy p "RILEY MARCUS"
click at [465, 15] on icon at bounding box center [458, 18] width 13 height 11
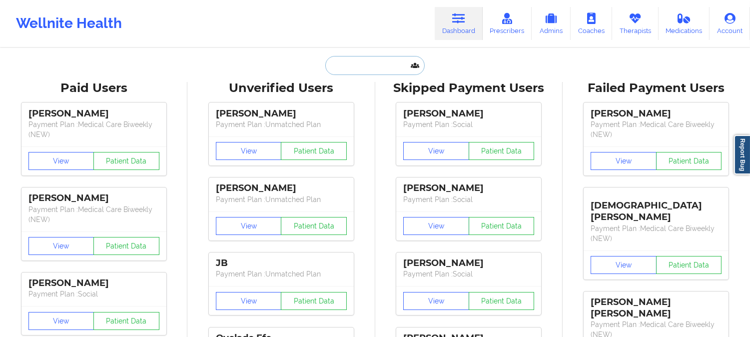
click at [391, 61] on input "text" at bounding box center [374, 65] width 99 height 19
paste input "MARC LAURISTON"
type input "MARC LAURISTON"
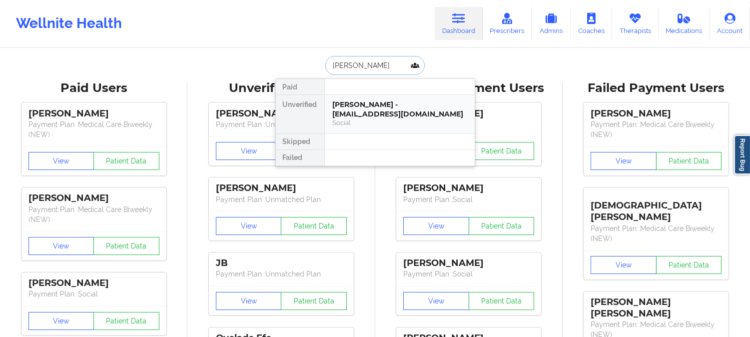
click at [379, 113] on div "MARC LAURISTON - kenly0127@gmail.com" at bounding box center [400, 109] width 134 height 18
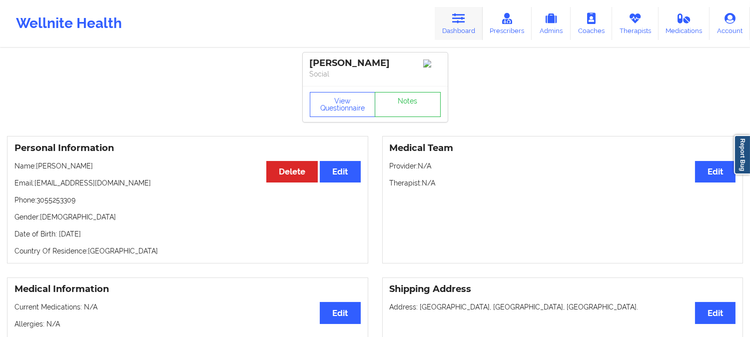
click at [461, 23] on icon at bounding box center [458, 18] width 13 height 11
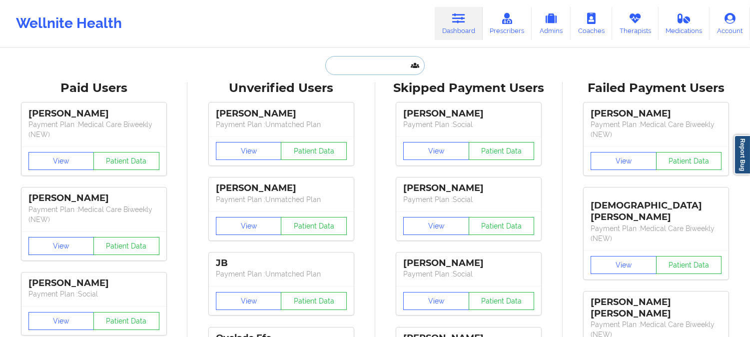
click at [376, 72] on input "text" at bounding box center [374, 65] width 99 height 19
paste input "Jennifer L Williams"
type input "Jennifer L Williams"
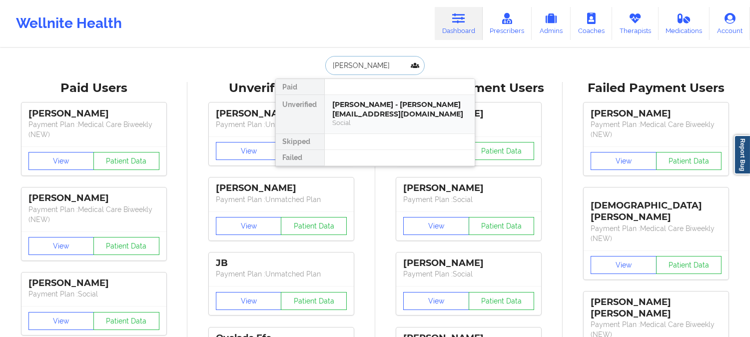
click at [362, 107] on div "Jennifer L Williams - jwilliams@iamboundless.org" at bounding box center [400, 109] width 134 height 18
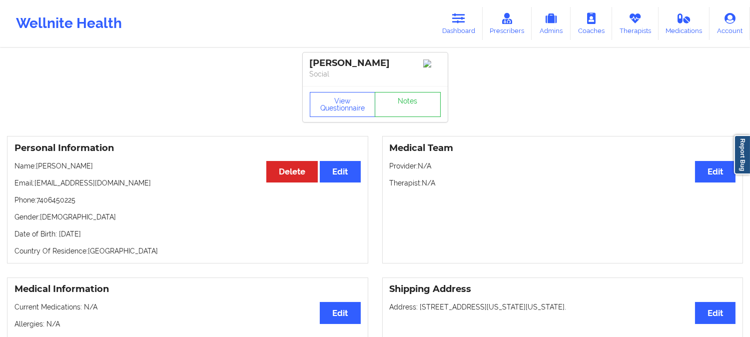
drag, startPoint x: 105, startPoint y: 169, endPoint x: 38, endPoint y: 170, distance: 67.0
click at [38, 170] on p "Name: Jennifer L Williams" at bounding box center [187, 166] width 346 height 10
copy p "Jennifer L Williams"
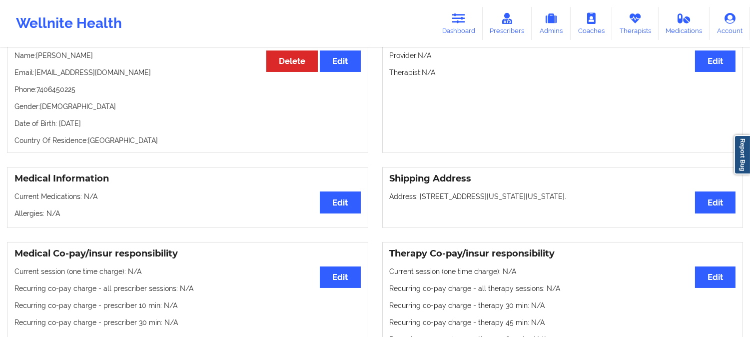
scroll to position [111, 0]
copy p "Jennifer L Williams"
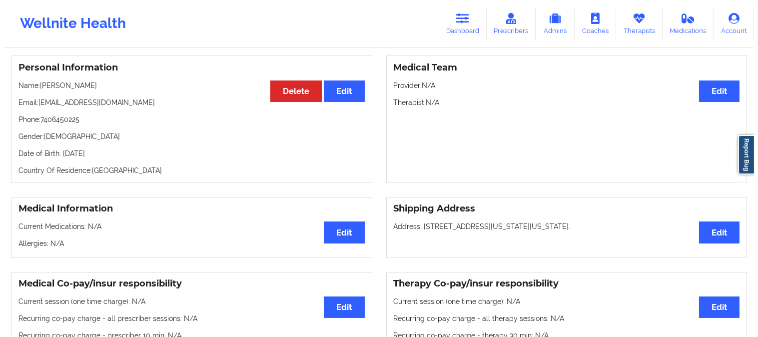
scroll to position [0, 0]
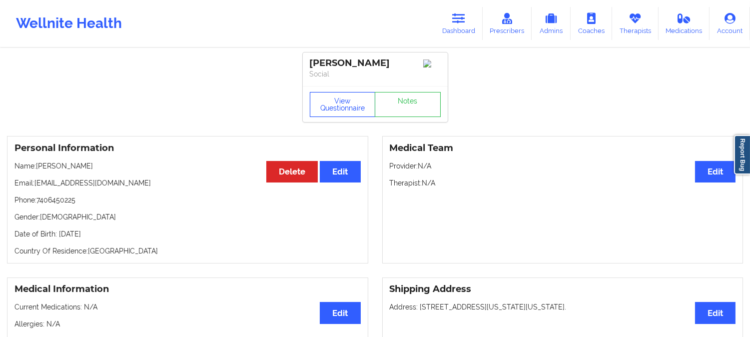
click at [340, 103] on button "View Questionnaire" at bounding box center [343, 104] width 66 height 25
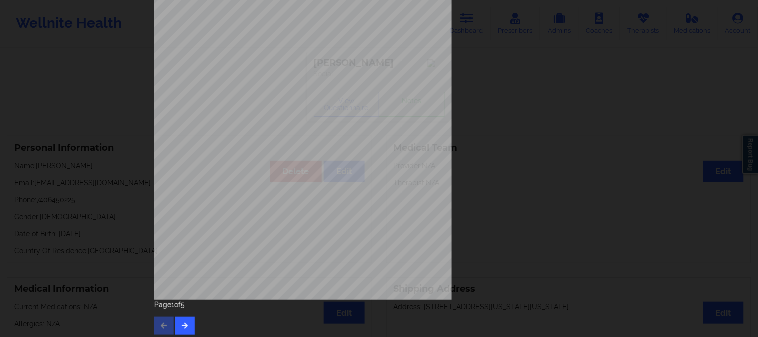
scroll to position [140, 0]
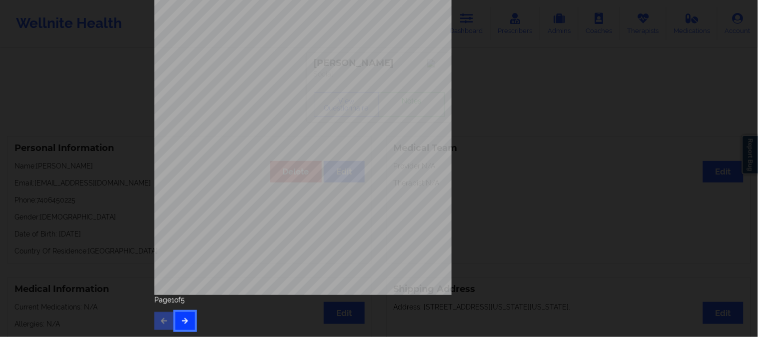
click at [182, 321] on icon "button" at bounding box center [185, 320] width 8 height 6
click at [181, 322] on icon "button" at bounding box center [185, 320] width 8 height 6
click at [183, 315] on button "button" at bounding box center [184, 321] width 19 height 18
click at [115, 171] on div "Insurance company type details by patient commercial Insurance Member ID for pa…" at bounding box center [379, 168] width 758 height 337
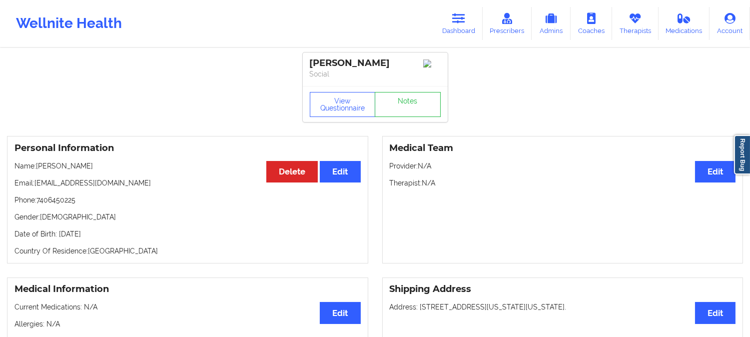
click at [101, 171] on p "Name: Jennifer L Williams" at bounding box center [187, 166] width 346 height 10
drag, startPoint x: 102, startPoint y: 171, endPoint x: 37, endPoint y: 168, distance: 65.0
click at [37, 168] on p "Name: Jennifer L Williams" at bounding box center [187, 166] width 346 height 10
click at [455, 26] on link "Dashboard" at bounding box center [459, 23] width 48 height 33
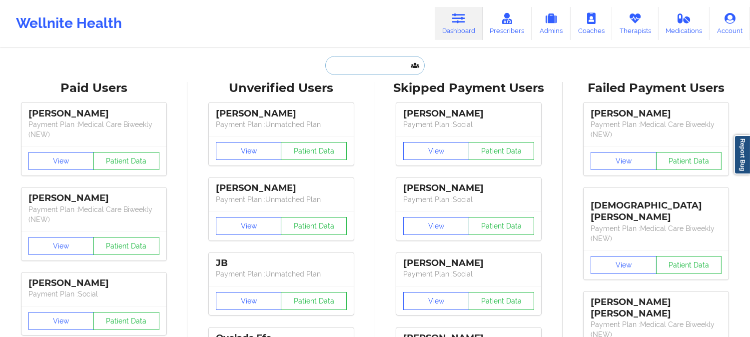
click at [385, 73] on input "text" at bounding box center [374, 65] width 99 height 19
paste input "Joy Smith"
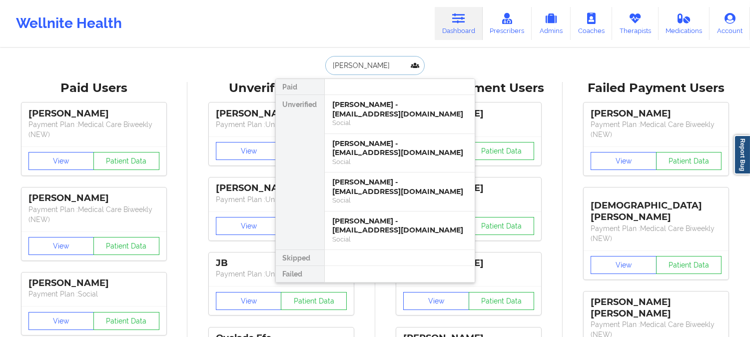
type input "Joy Smith"
click at [375, 103] on div "Joy Smith - djljsmith4@gmail.com" at bounding box center [400, 109] width 134 height 18
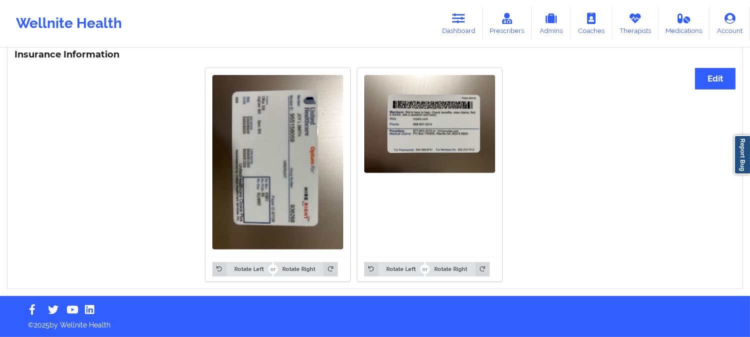
drag, startPoint x: 142, startPoint y: 223, endPoint x: 158, endPoint y: 178, distance: 47.3
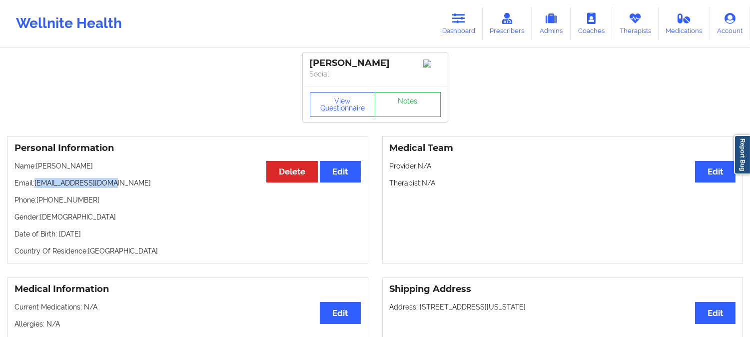
drag, startPoint x: 117, startPoint y: 187, endPoint x: 36, endPoint y: 184, distance: 80.5
click at [36, 184] on p "Email: djljsmith4@gmail.com" at bounding box center [187, 183] width 346 height 10
click at [75, 174] on div "Personal Information Edit Delete Name: Joy Smith Email: djljsmith4@gmail.com Ph…" at bounding box center [187, 199] width 361 height 127
drag, startPoint x: 75, startPoint y: 168, endPoint x: 37, endPoint y: 168, distance: 37.5
click at [37, 168] on p "Name: Joy Smith" at bounding box center [187, 166] width 346 height 10
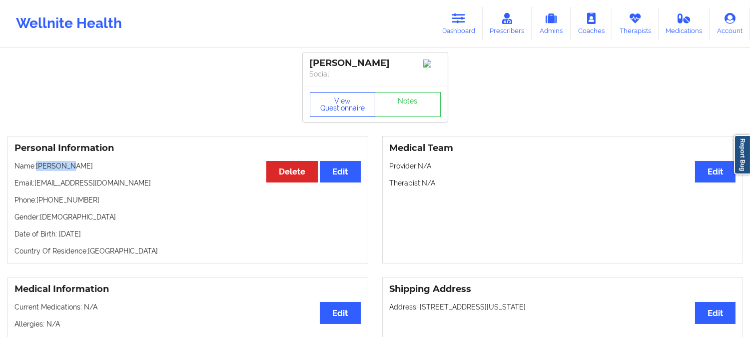
click at [340, 116] on button "View Questionnaire" at bounding box center [343, 104] width 66 height 25
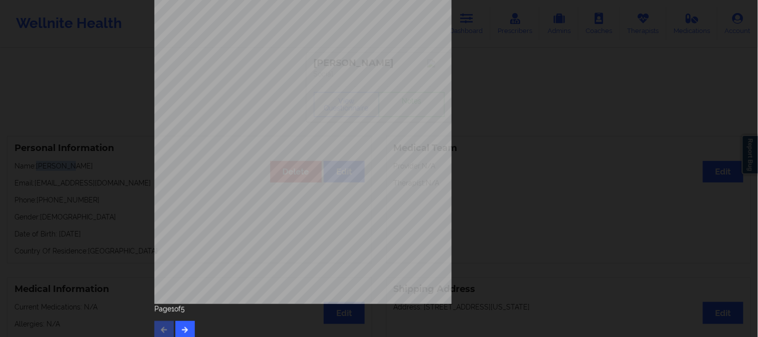
scroll to position [140, 0]
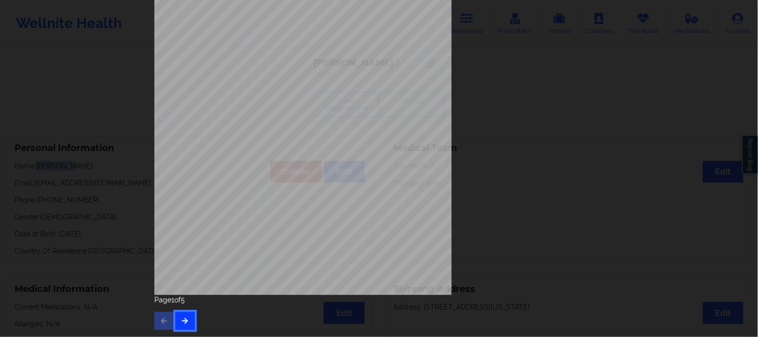
click at [176, 325] on button "button" at bounding box center [184, 321] width 19 height 18
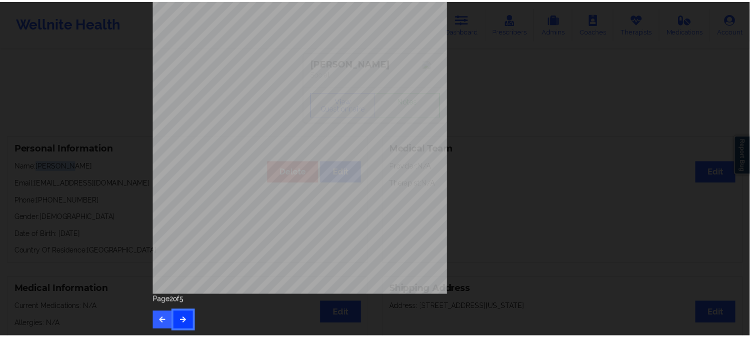
scroll to position [0, 0]
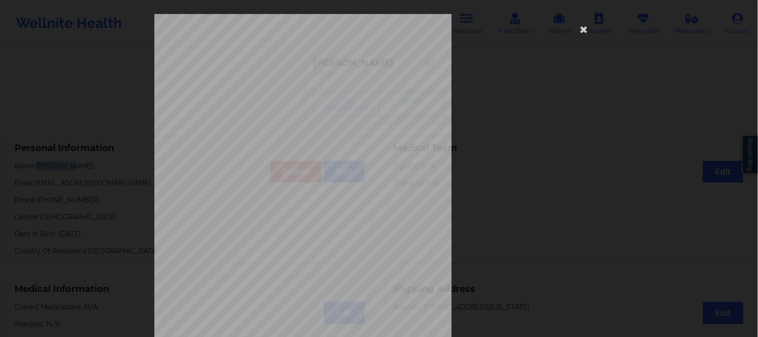
click at [108, 49] on div "commercial Insurance Member ID for patient 955158059 Insurance company name det…" at bounding box center [379, 168] width 758 height 337
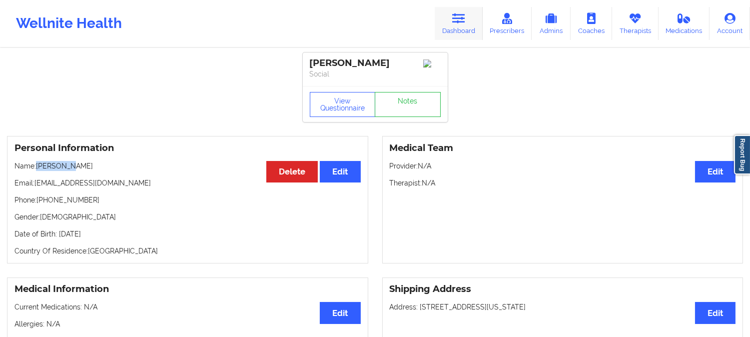
click at [459, 29] on link "Dashboard" at bounding box center [459, 23] width 48 height 33
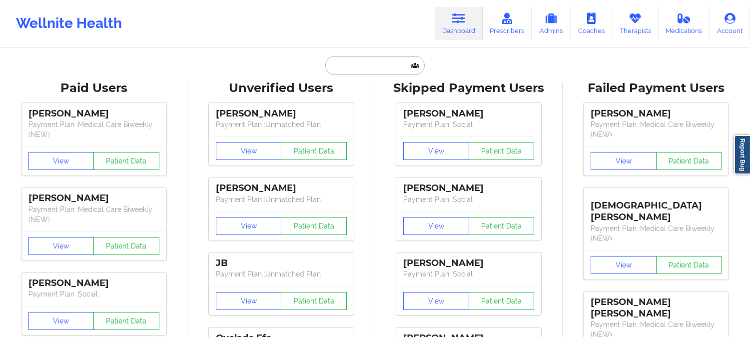
click at [385, 63] on input "text" at bounding box center [374, 65] width 99 height 19
paste input "Rachel Bostic"
type input "Rachel Bostic"
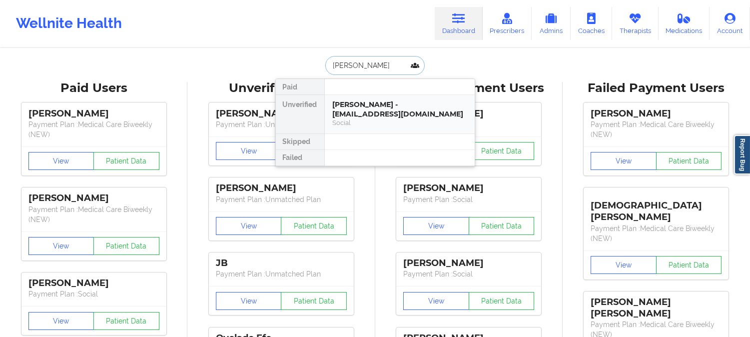
click at [354, 111] on div "Rachel Bostic - rtsandy2012@gmail.com" at bounding box center [400, 109] width 134 height 18
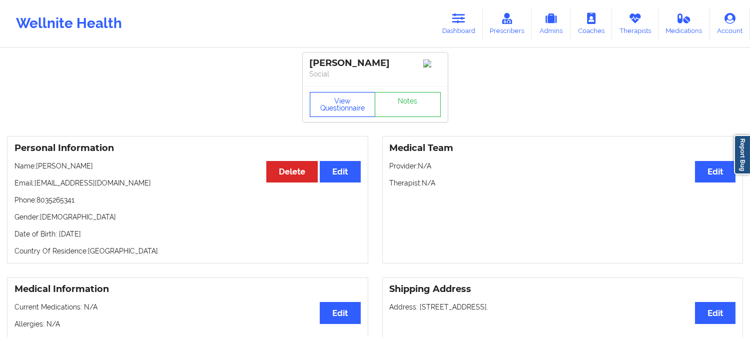
click at [332, 114] on button "View Questionnaire" at bounding box center [343, 104] width 66 height 25
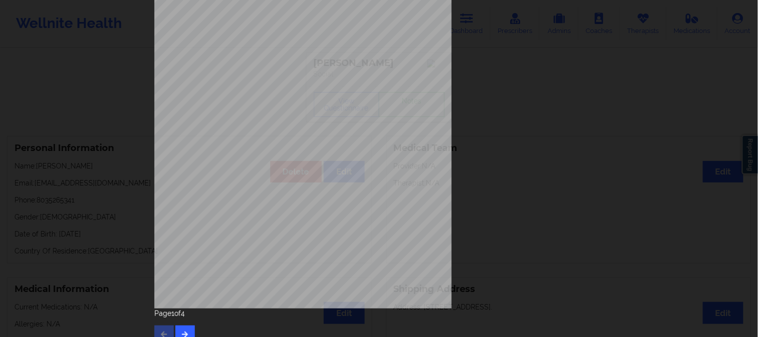
scroll to position [140, 0]
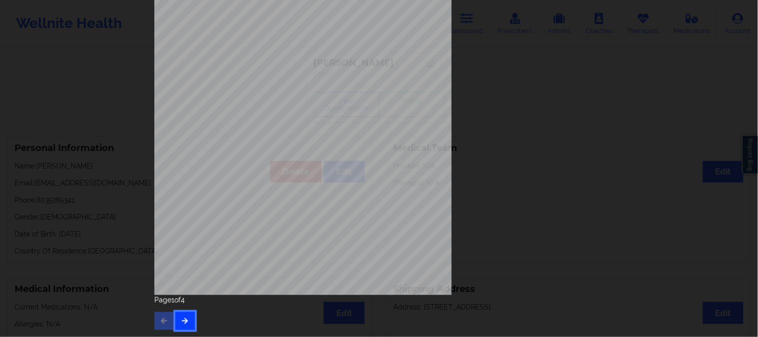
click at [177, 318] on button "button" at bounding box center [184, 321] width 19 height 18
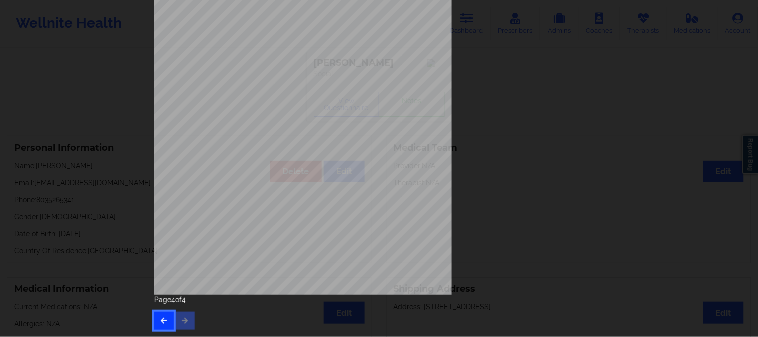
click at [163, 320] on icon "button" at bounding box center [164, 320] width 8 height 6
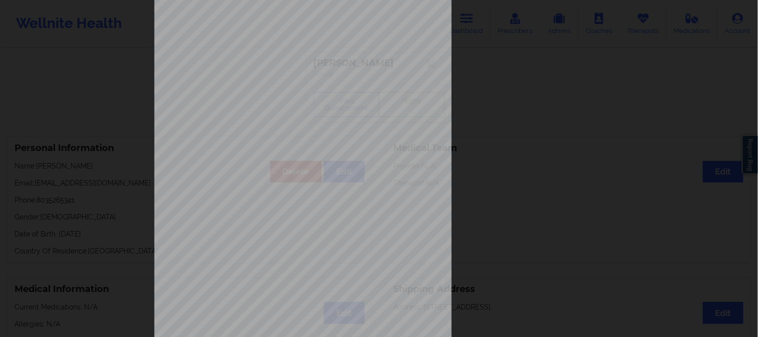
scroll to position [28, 0]
